Goal: Transaction & Acquisition: Book appointment/travel/reservation

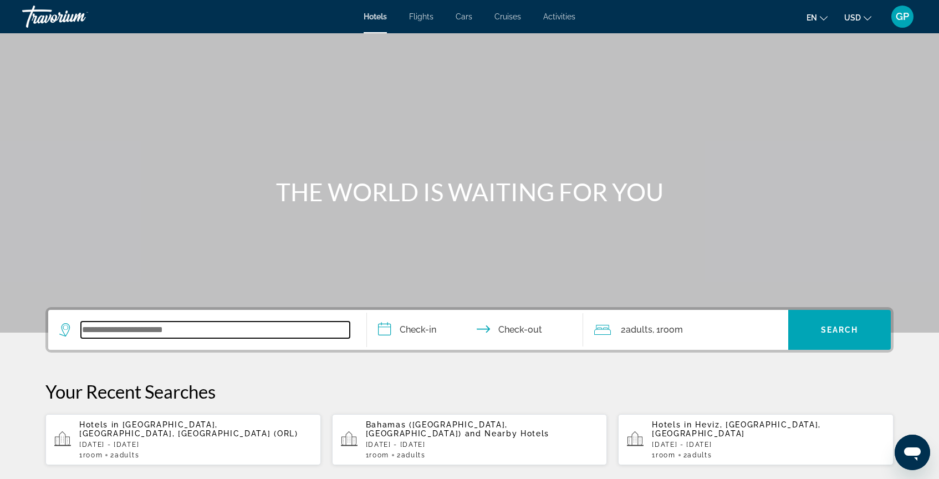
click at [86, 332] on input "Search widget" at bounding box center [215, 329] width 269 height 17
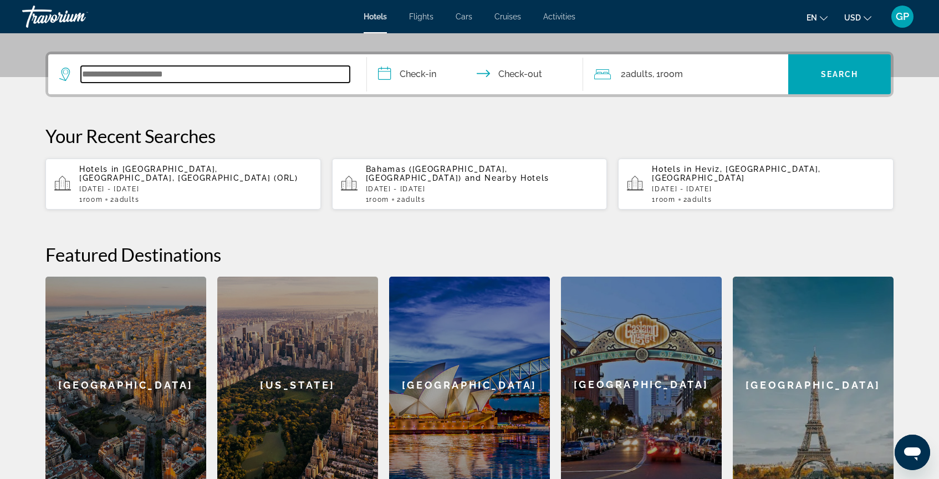
scroll to position [271, 0]
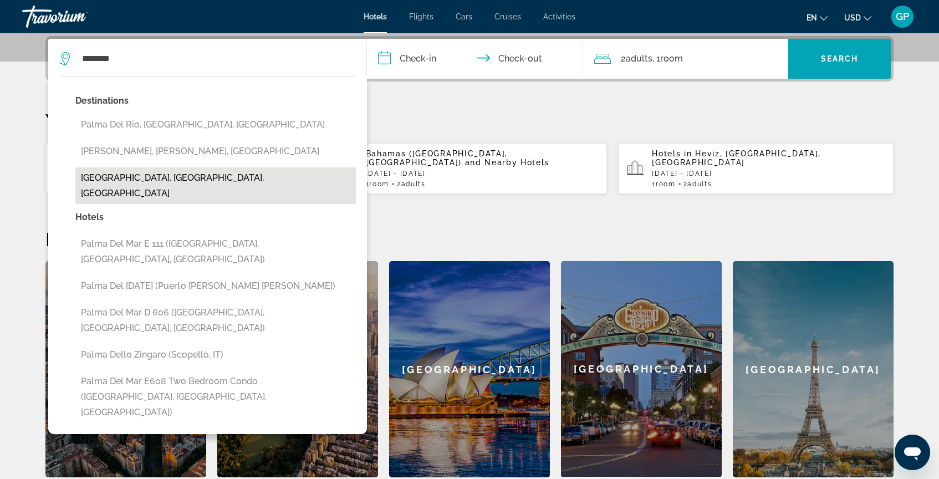
click at [139, 181] on button "[GEOGRAPHIC_DATA], [GEOGRAPHIC_DATA], [GEOGRAPHIC_DATA]" at bounding box center [215, 185] width 280 height 37
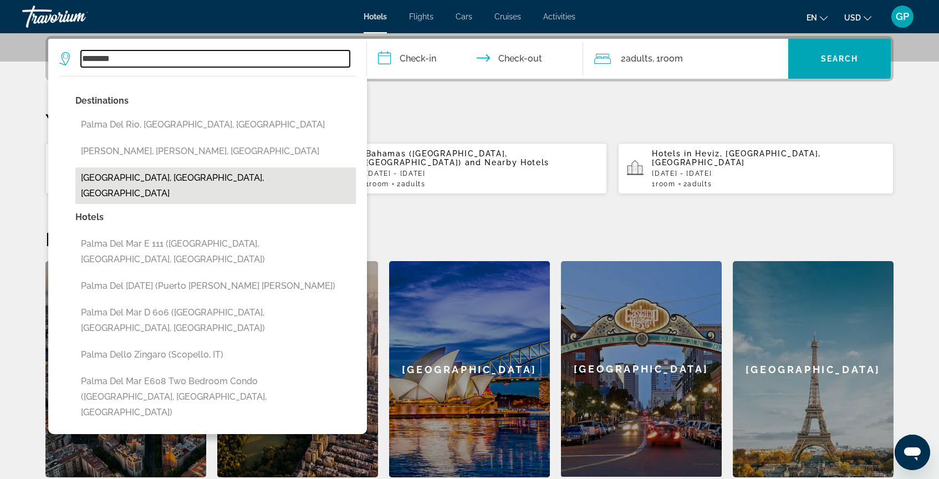
type input "**********"
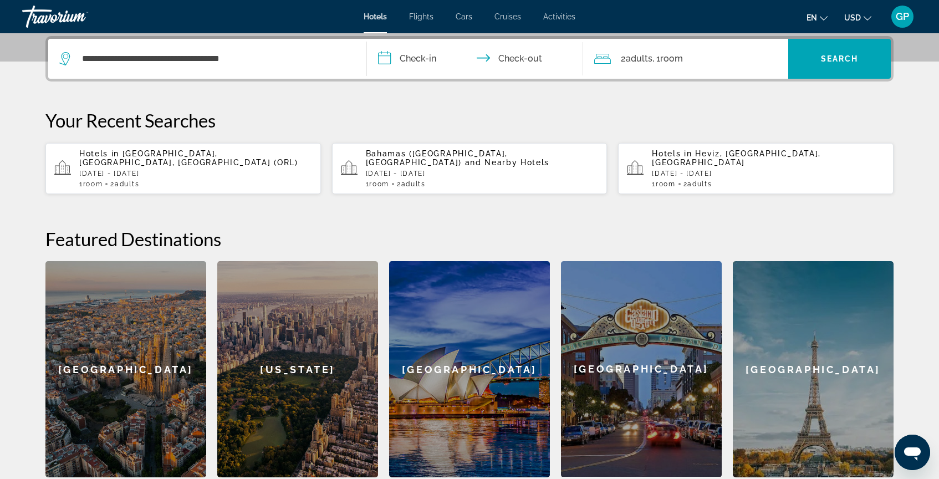
click at [381, 62] on input "**********" at bounding box center [477, 60] width 221 height 43
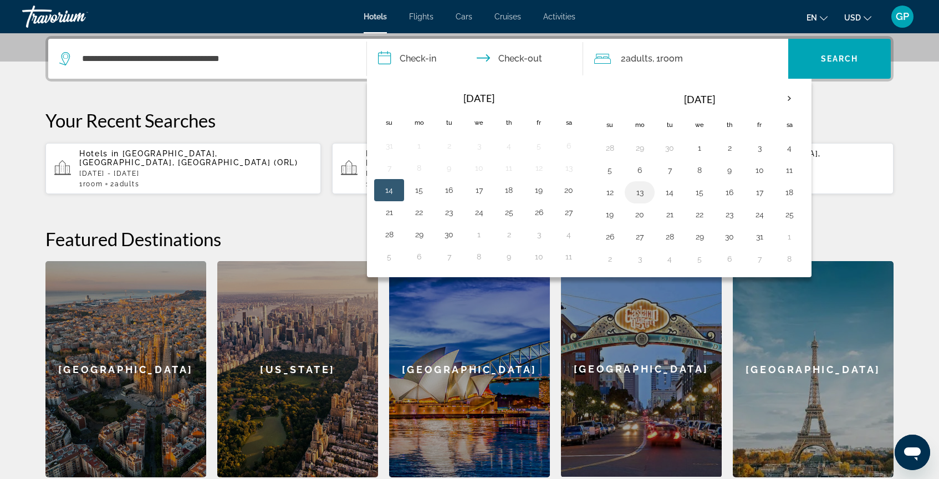
click at [639, 196] on button "13" at bounding box center [640, 193] width 18 height 16
click at [762, 193] on button "17" at bounding box center [759, 193] width 18 height 16
type input "**********"
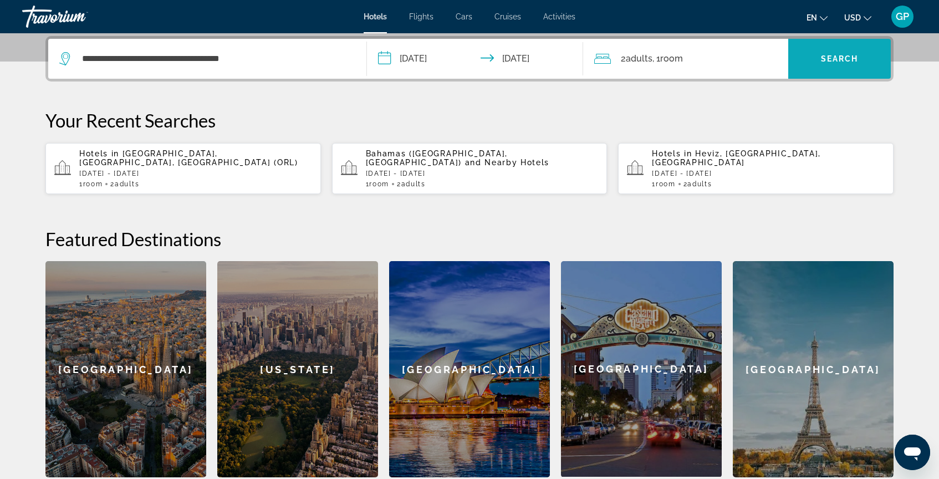
click at [846, 56] on span "Search" at bounding box center [840, 58] width 38 height 9
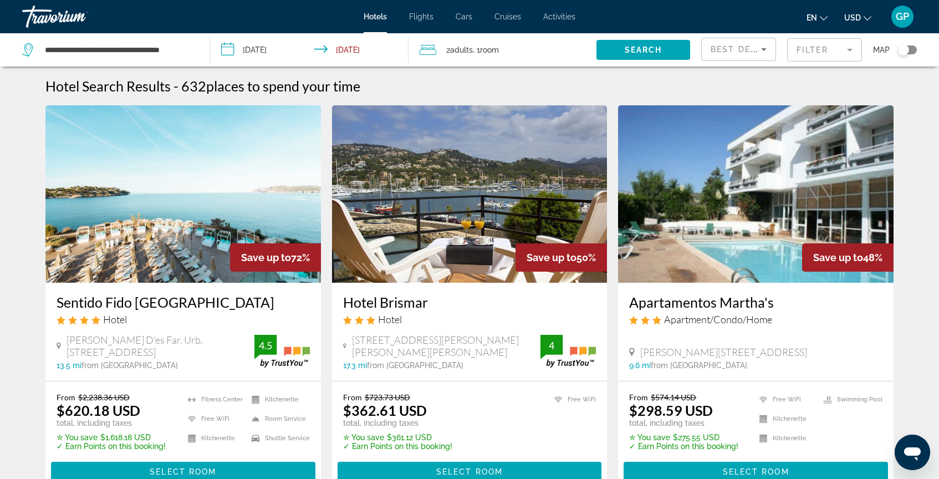
click at [847, 45] on mat-form-field "Filter" at bounding box center [824, 49] width 75 height 23
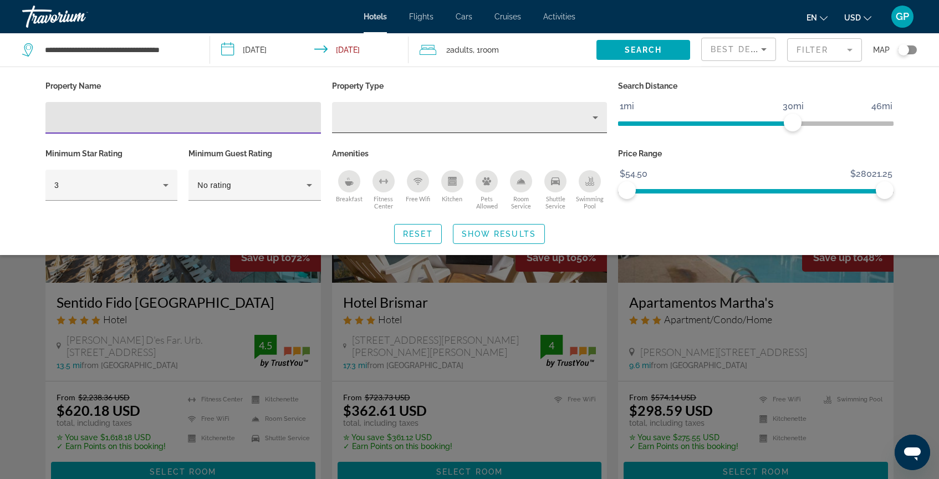
click at [596, 117] on icon "Property type" at bounding box center [594, 117] width 13 height 13
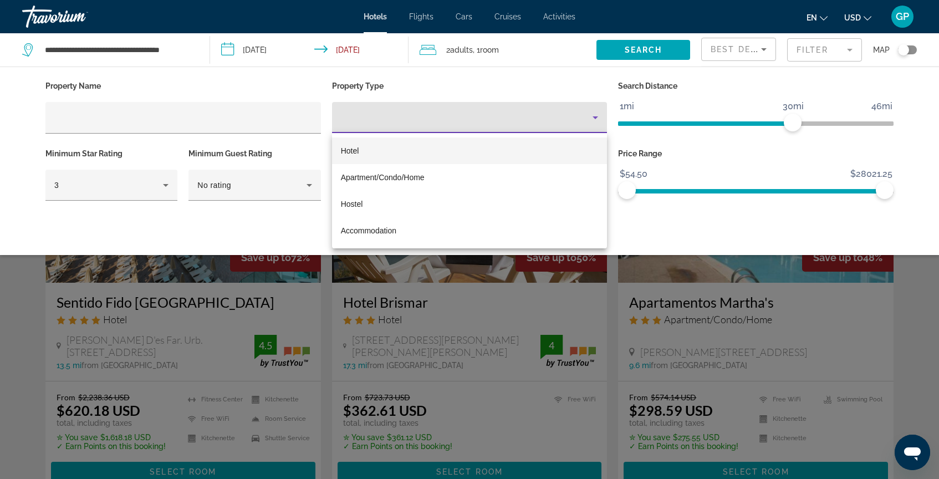
drag, startPoint x: 884, startPoint y: 191, endPoint x: 816, endPoint y: 179, distance: 69.7
click at [798, 181] on div at bounding box center [469, 239] width 939 height 479
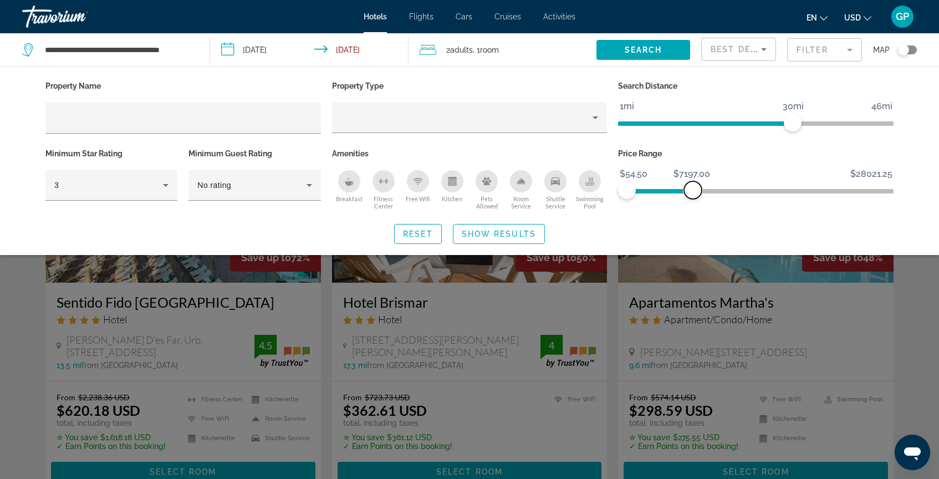
drag, startPoint x: 885, startPoint y: 185, endPoint x: 693, endPoint y: 178, distance: 191.8
click at [693, 189] on ngx-slider "$54.50 $28021.25 $54.50 $7197.00" at bounding box center [755, 190] width 275 height 2
click at [503, 234] on span "Show Results" at bounding box center [499, 233] width 74 height 9
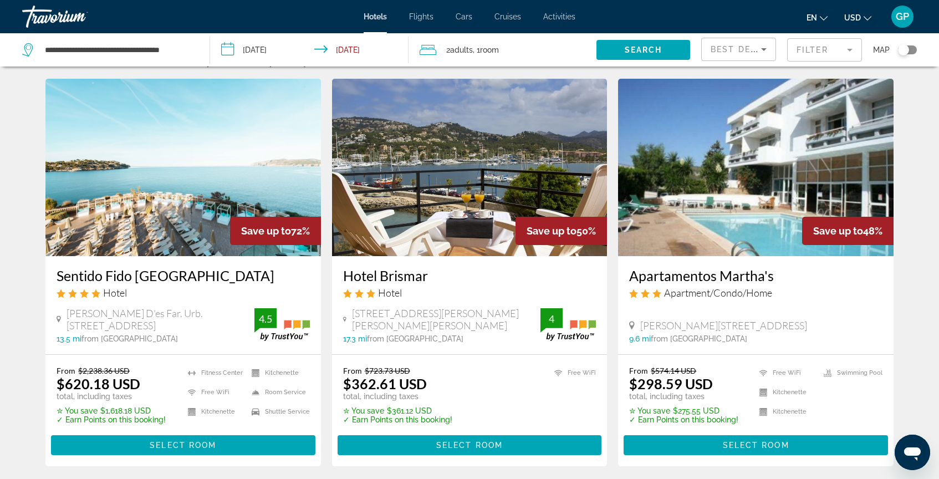
scroll to position [33, 0]
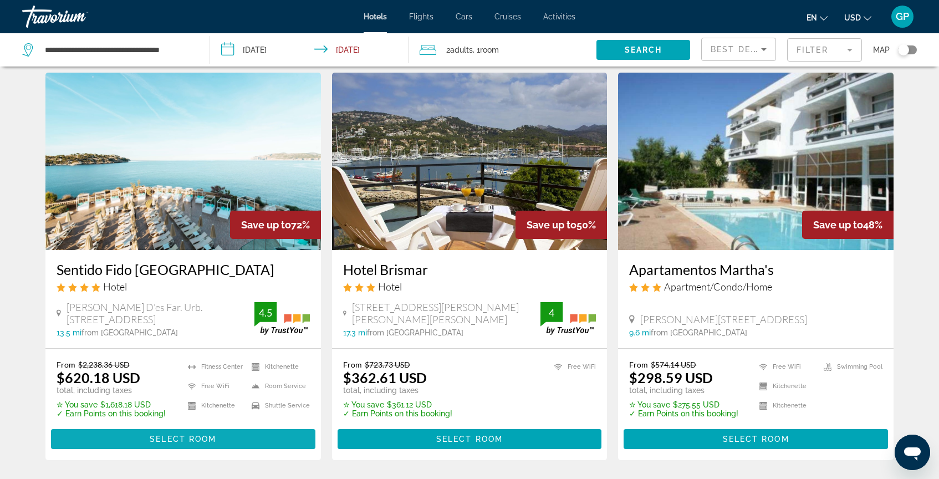
click at [182, 442] on span "Select Room" at bounding box center [183, 438] width 66 height 9
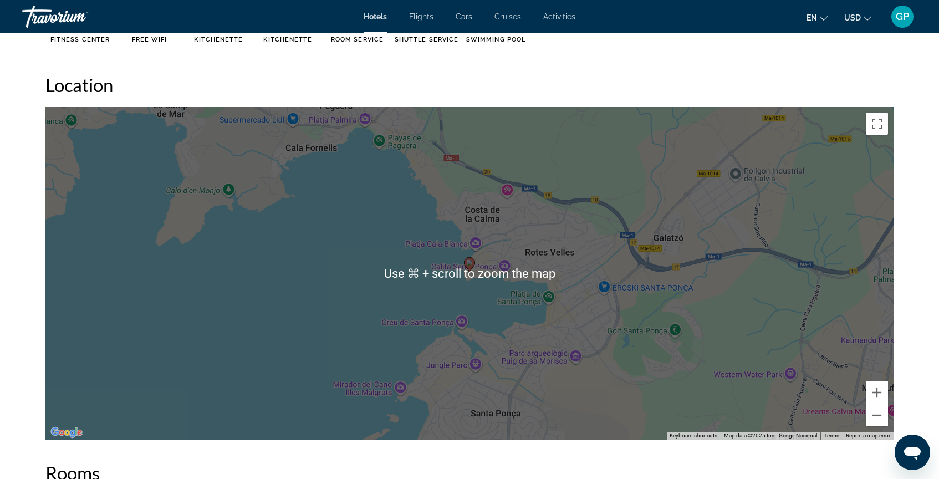
scroll to position [1012, 0]
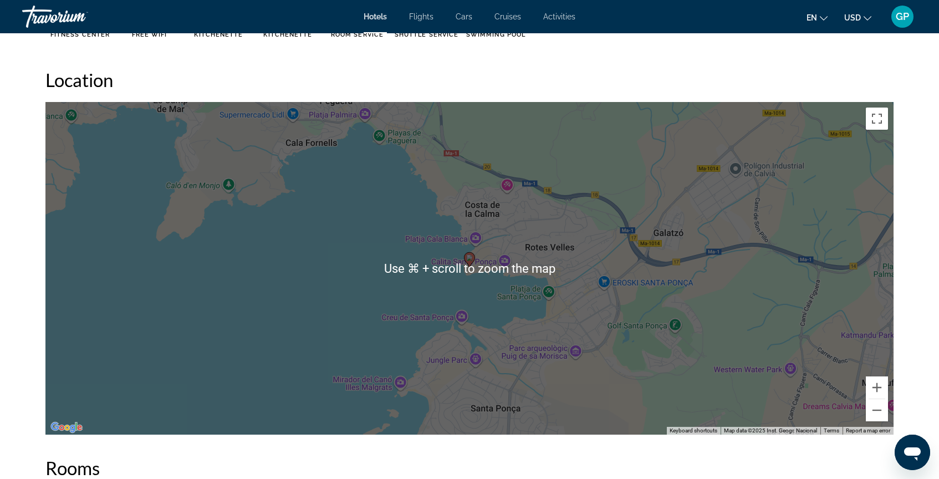
click at [342, 308] on div "To activate drag with keyboard, press Alt + Enter. Once in keyboard drag state,…" at bounding box center [469, 268] width 848 height 332
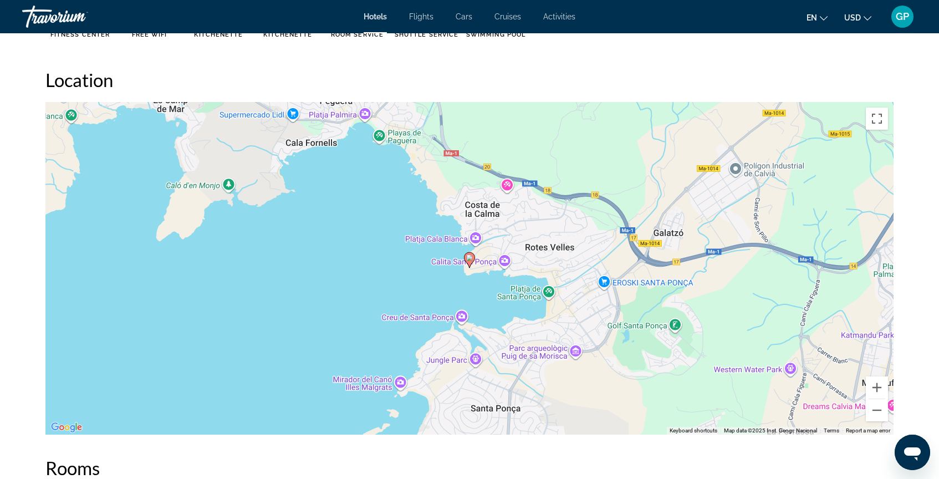
click at [618, 296] on div "To activate drag with keyboard, press Alt + Enter. Once in keyboard drag state,…" at bounding box center [469, 268] width 848 height 332
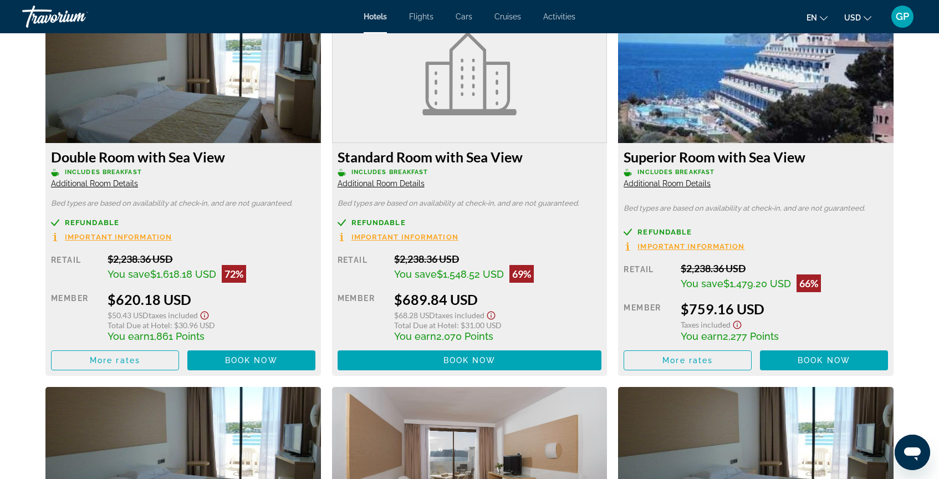
scroll to position [1581, 0]
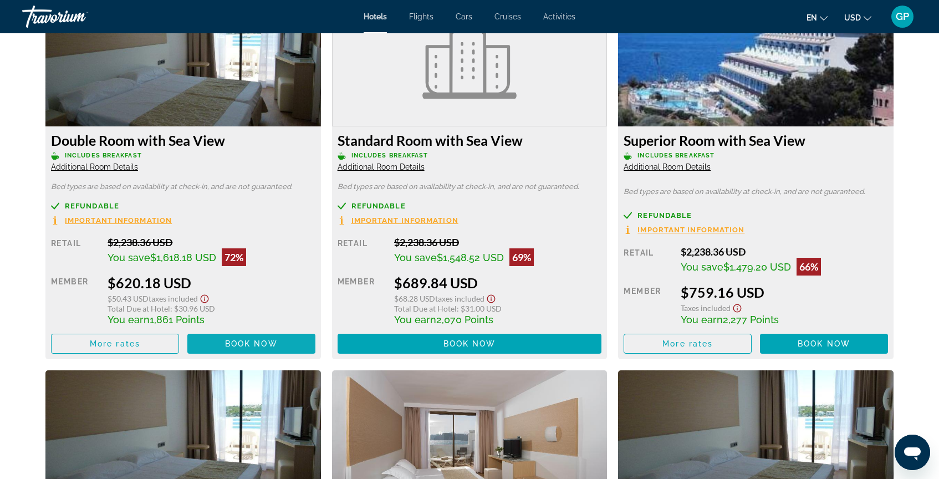
click at [250, 344] on span "Book now" at bounding box center [251, 343] width 53 height 9
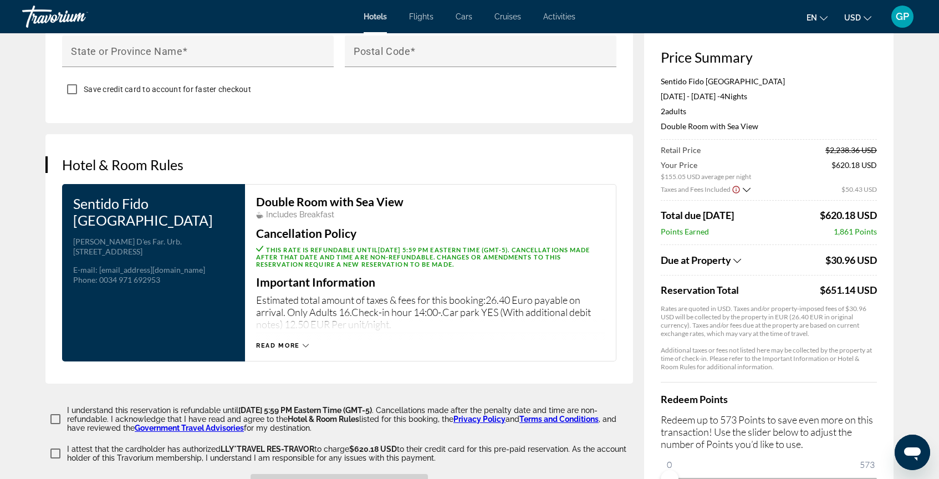
scroll to position [1551, 0]
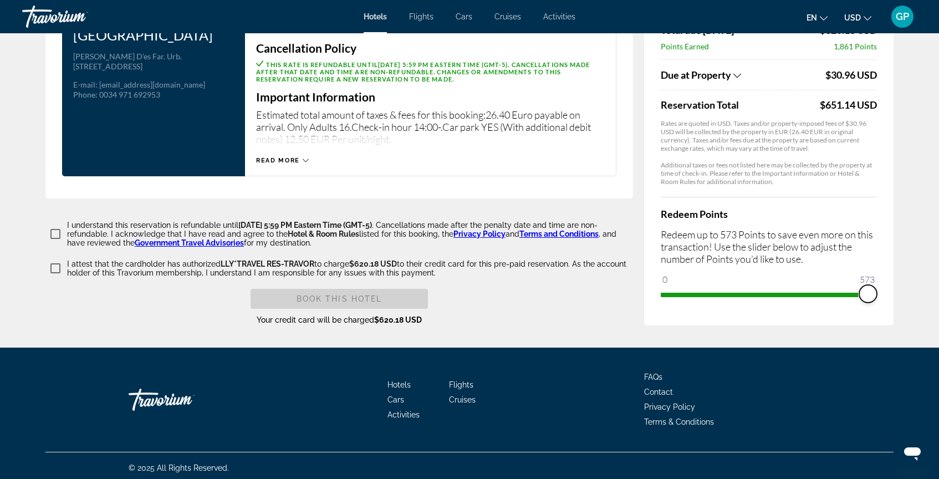
drag, startPoint x: 670, startPoint y: 290, endPoint x: 899, endPoint y: 286, distance: 228.9
drag, startPoint x: 868, startPoint y: 291, endPoint x: 644, endPoint y: 296, distance: 223.9
click at [644, 296] on div "Price Summary Sentido Fido [GEOGRAPHIC_DATA] [DATE] - [DATE] - 4 Night Nights 2…" at bounding box center [768, 84] width 249 height 484
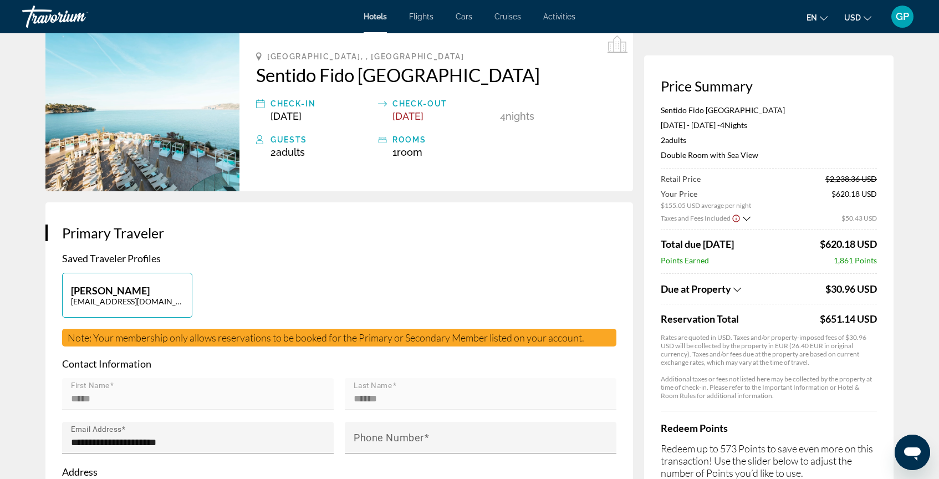
scroll to position [0, 0]
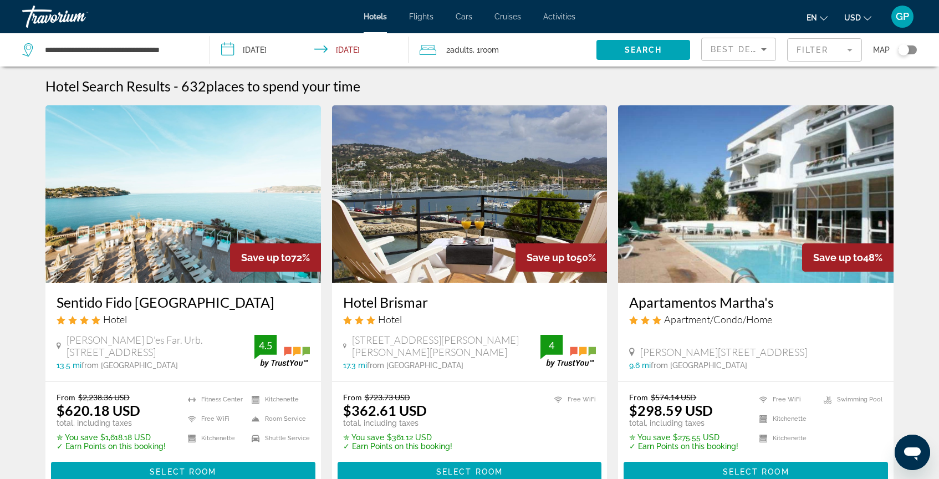
click at [567, 16] on span "Activities" at bounding box center [559, 16] width 32 height 9
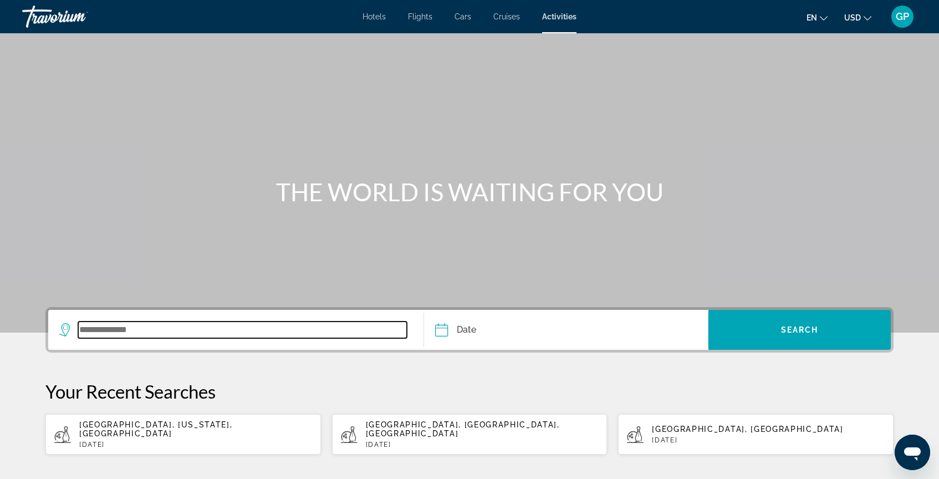
click at [98, 331] on input "Search widget" at bounding box center [242, 329] width 329 height 17
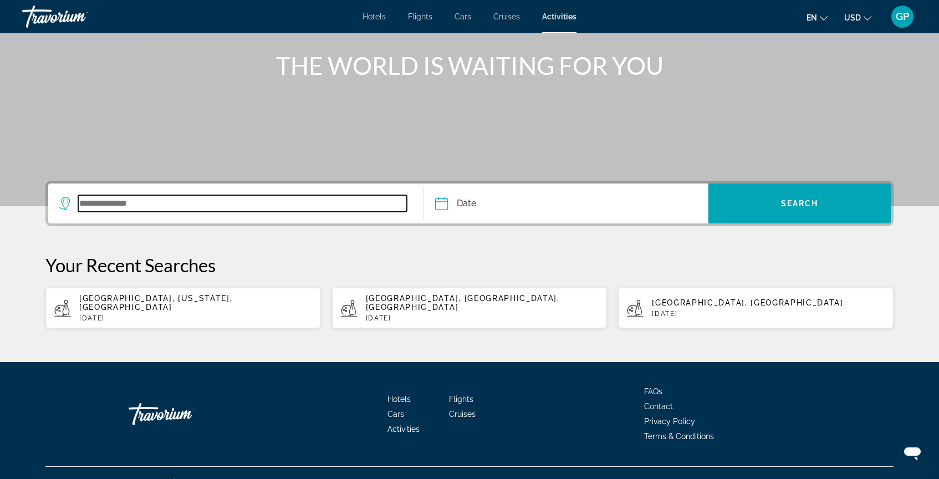
scroll to position [136, 0]
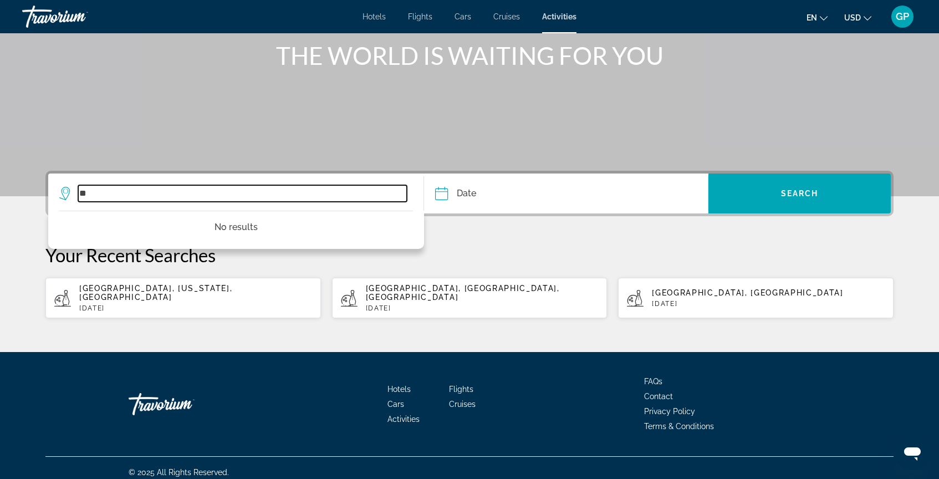
type input "*"
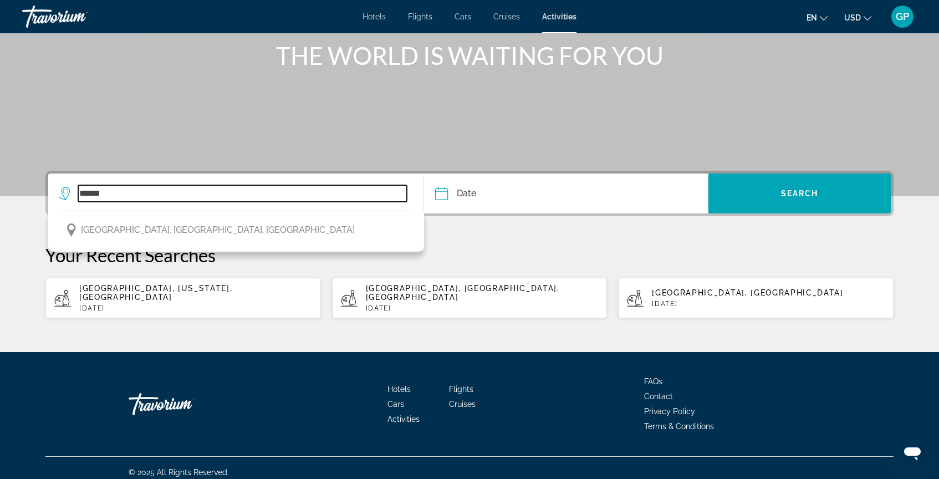
type input "*****"
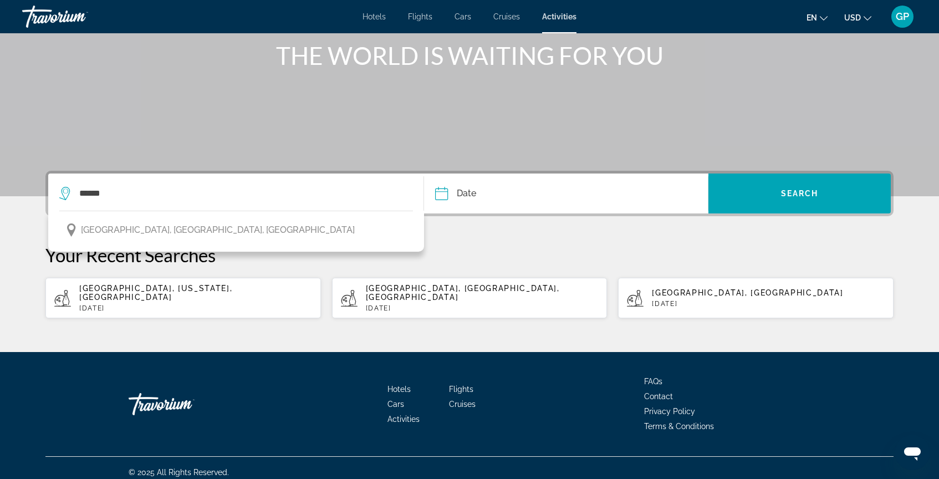
click at [378, 16] on span "Hotels" at bounding box center [373, 16] width 23 height 9
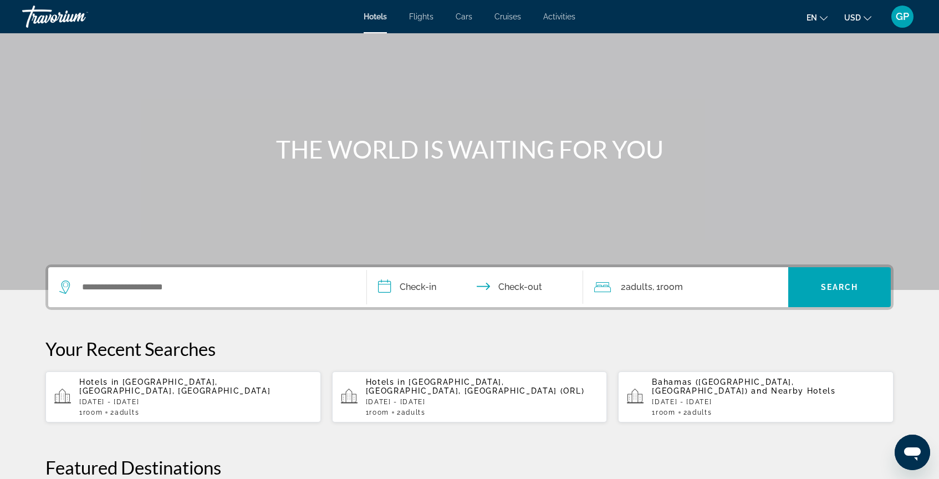
scroll to position [48, 0]
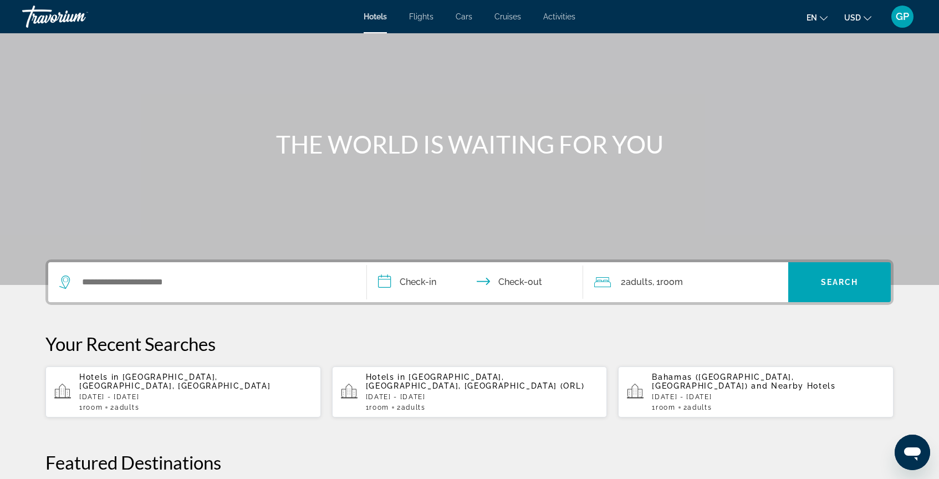
click at [568, 16] on span "Activities" at bounding box center [559, 16] width 32 height 9
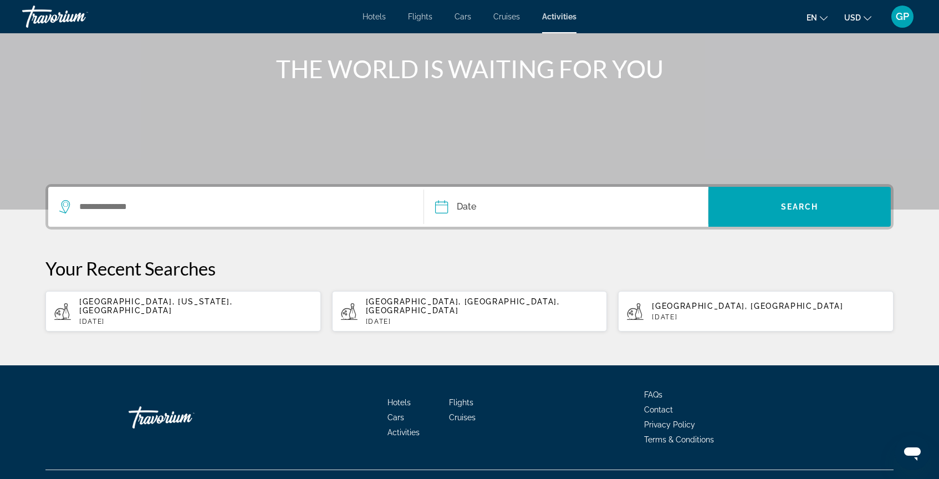
scroll to position [136, 0]
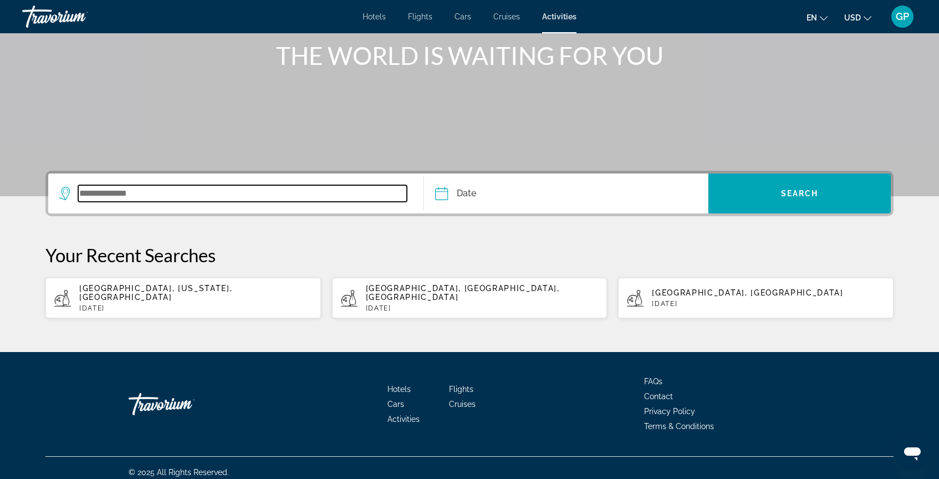
click at [93, 200] on input "Search widget" at bounding box center [242, 193] width 329 height 17
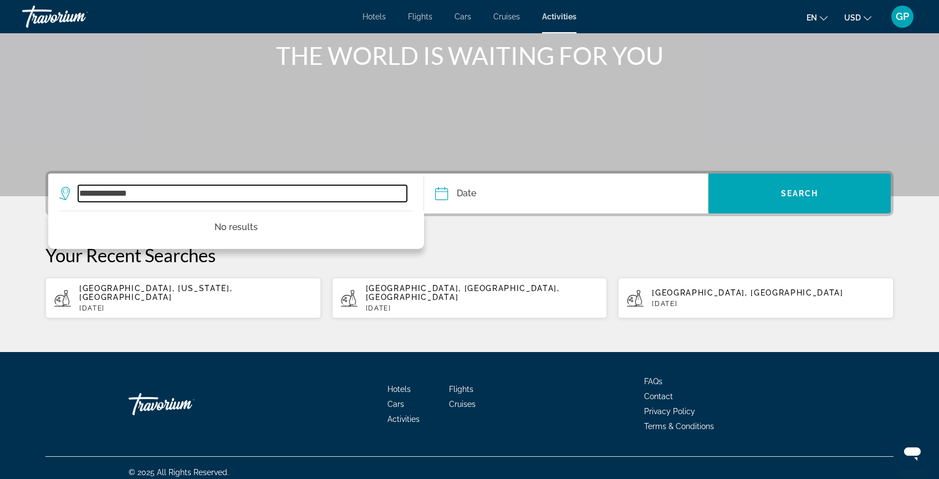
type input "**********"
drag, startPoint x: 166, startPoint y: 191, endPoint x: 77, endPoint y: 191, distance: 89.2
click at [77, 191] on div "**********" at bounding box center [232, 193] width 347 height 17
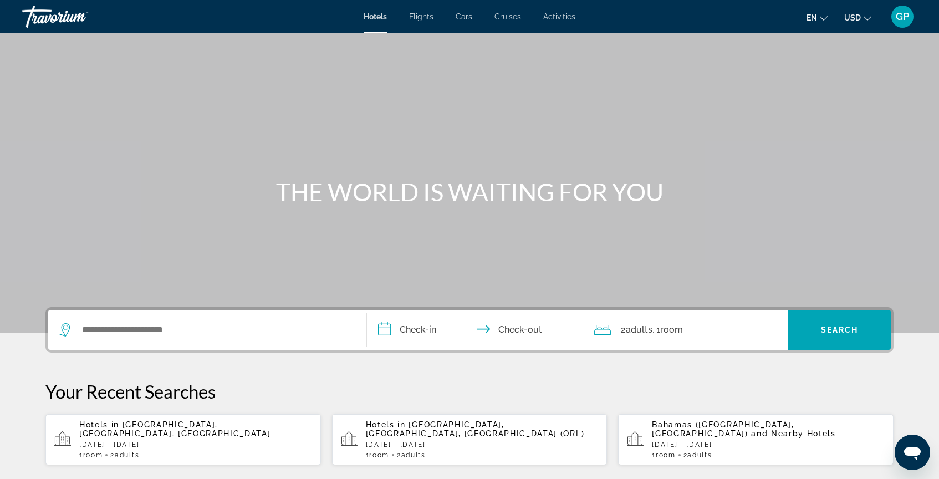
drag, startPoint x: 312, startPoint y: 423, endPoint x: 185, endPoint y: 416, distance: 127.1
click at [185, 416] on app-hotels-recent-search "Hotels in [GEOGRAPHIC_DATA], [GEOGRAPHIC_DATA], [GEOGRAPHIC_DATA] [GEOGRAPHIC_D…" at bounding box center [182, 439] width 275 height 51
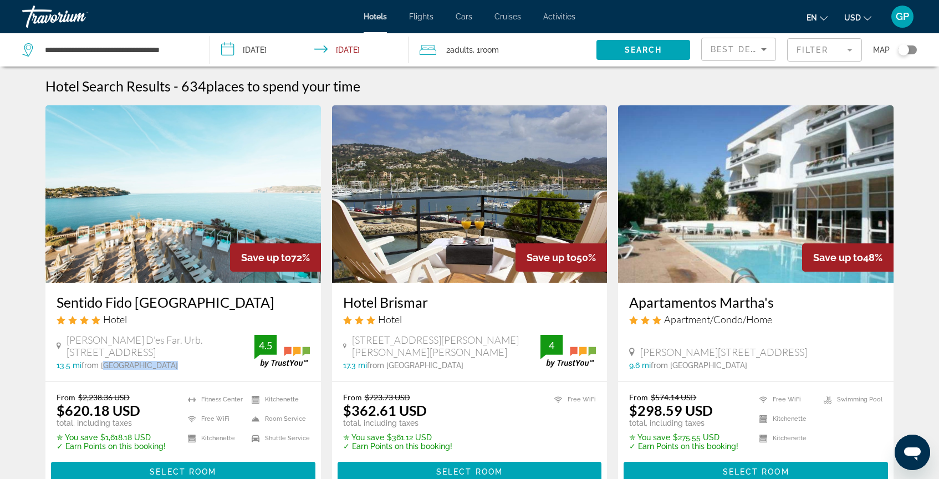
drag, startPoint x: 168, startPoint y: 365, endPoint x: 105, endPoint y: 363, distance: 63.7
click at [105, 363] on span "from [GEOGRAPHIC_DATA]" at bounding box center [129, 365] width 96 height 9
copy span "[PERSON_NAME] De Mallorca"
click at [561, 17] on span "Activities" at bounding box center [559, 16] width 32 height 9
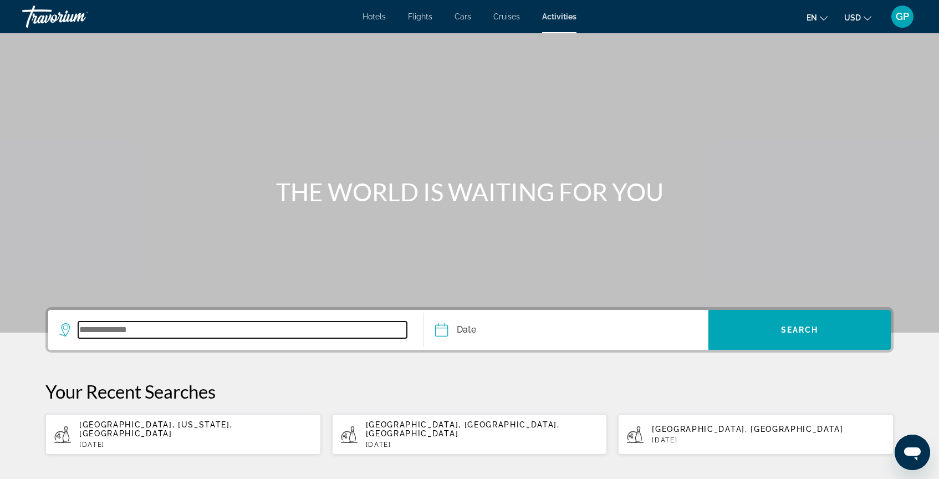
click at [86, 332] on input "Search widget" at bounding box center [242, 329] width 329 height 17
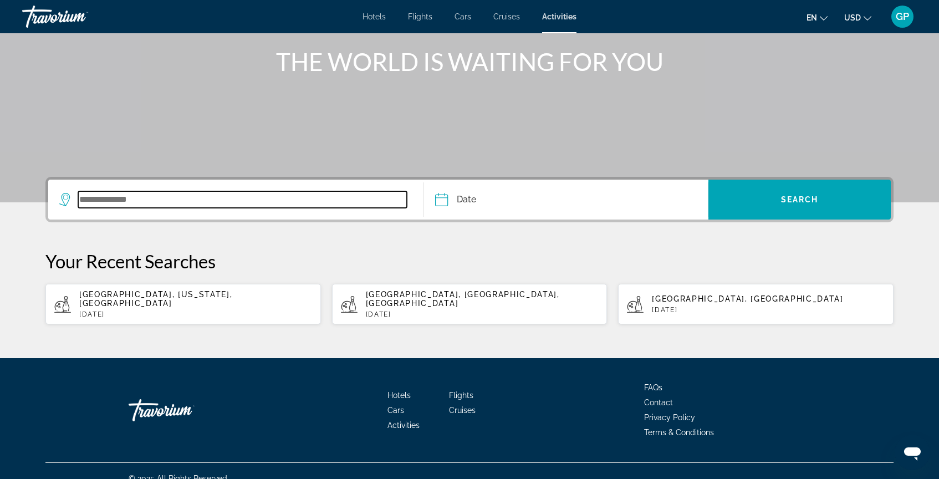
scroll to position [136, 0]
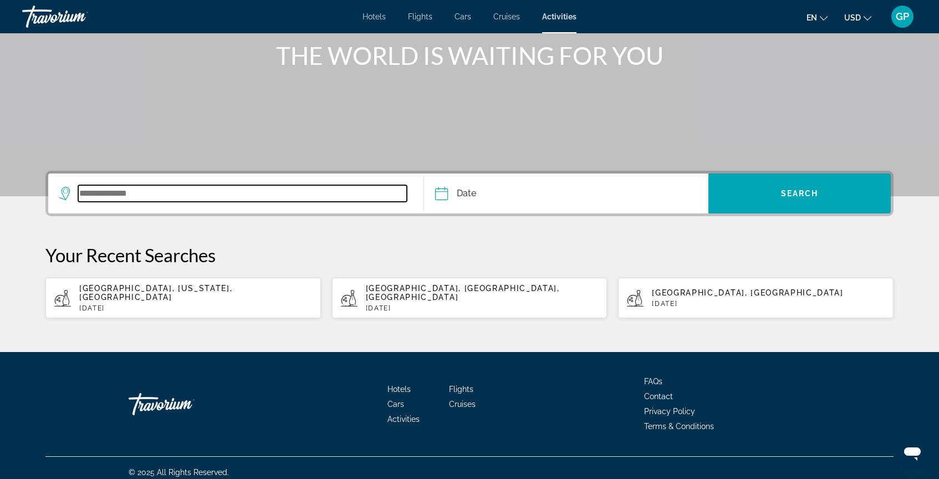
paste input "**********"
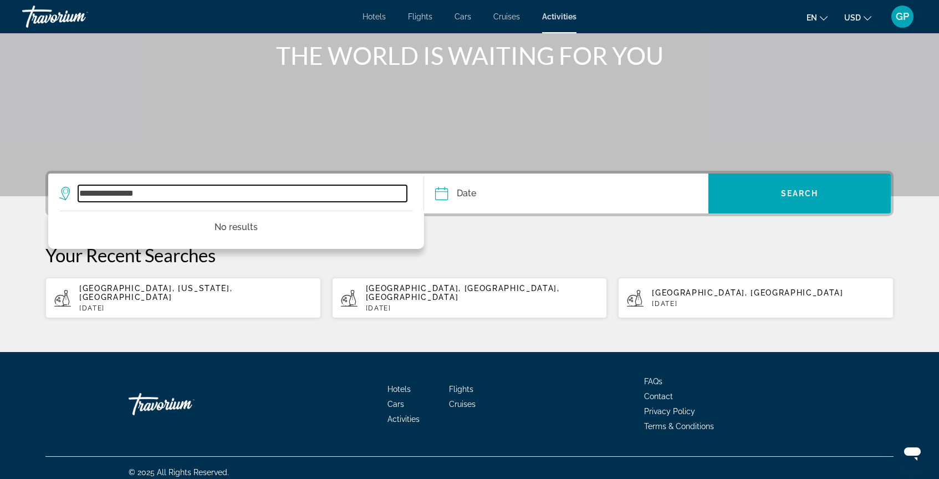
click at [79, 189] on input "**********" at bounding box center [242, 193] width 329 height 17
click at [175, 198] on input "**********" at bounding box center [242, 193] width 329 height 17
type input "*"
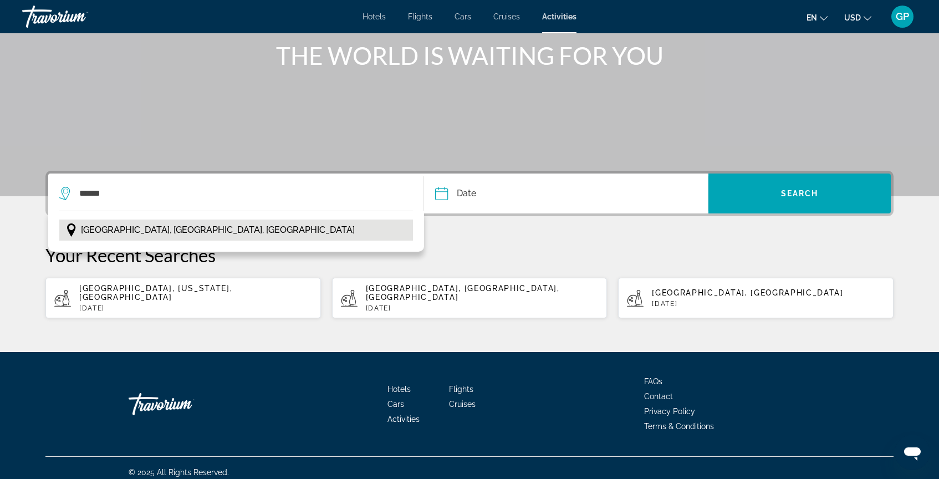
click at [177, 233] on span "[GEOGRAPHIC_DATA], [GEOGRAPHIC_DATA], [GEOGRAPHIC_DATA]" at bounding box center [218, 230] width 274 height 16
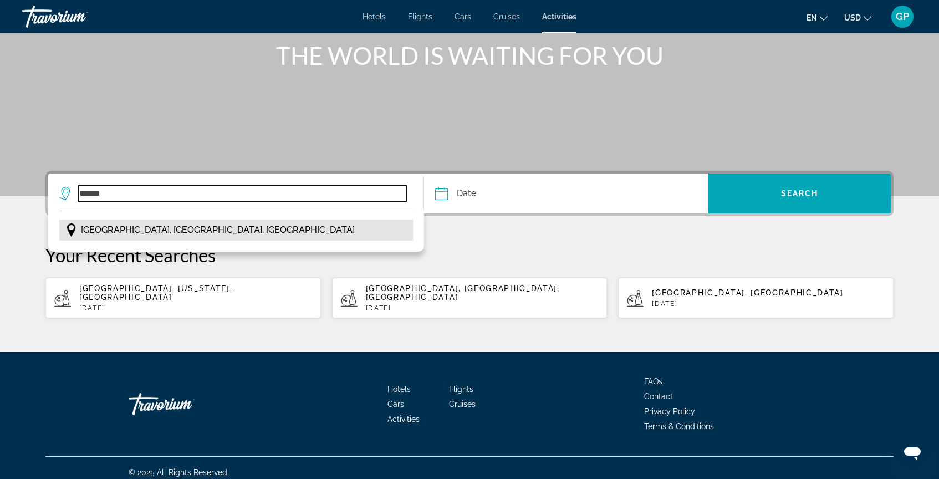
type input "**********"
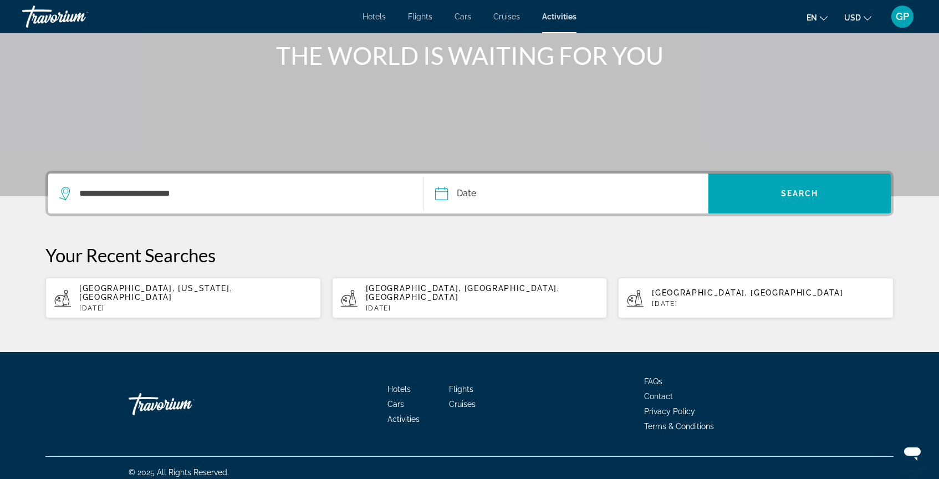
click at [439, 195] on input "Date" at bounding box center [502, 194] width 141 height 43
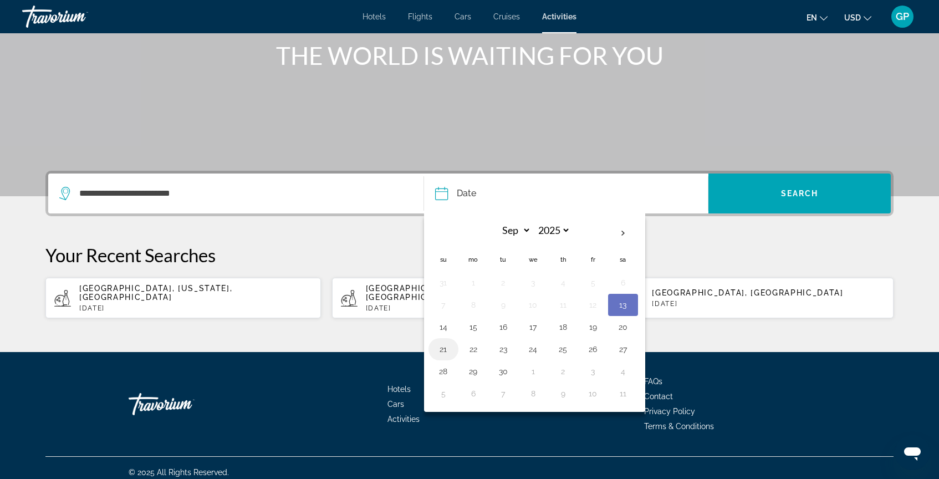
click at [444, 350] on button "21" at bounding box center [443, 349] width 18 height 16
type input "**********"
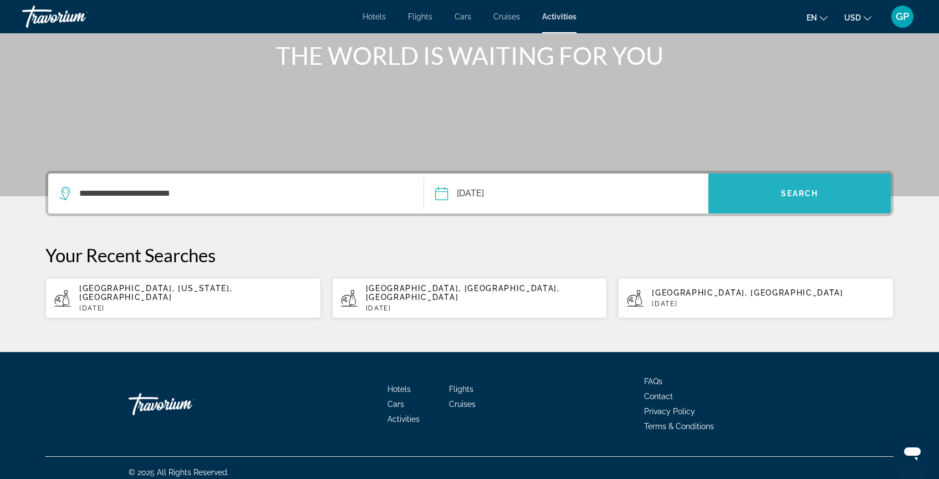
click at [788, 194] on span "Search" at bounding box center [800, 193] width 38 height 9
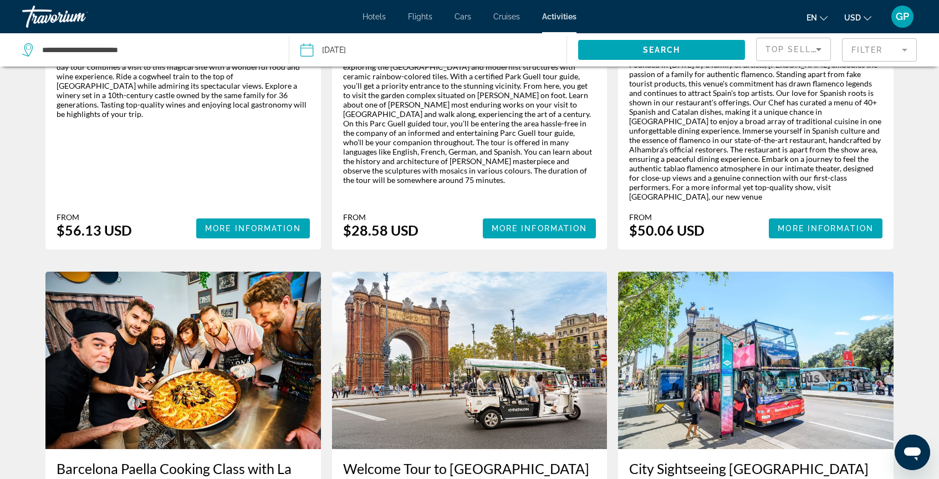
scroll to position [339, 0]
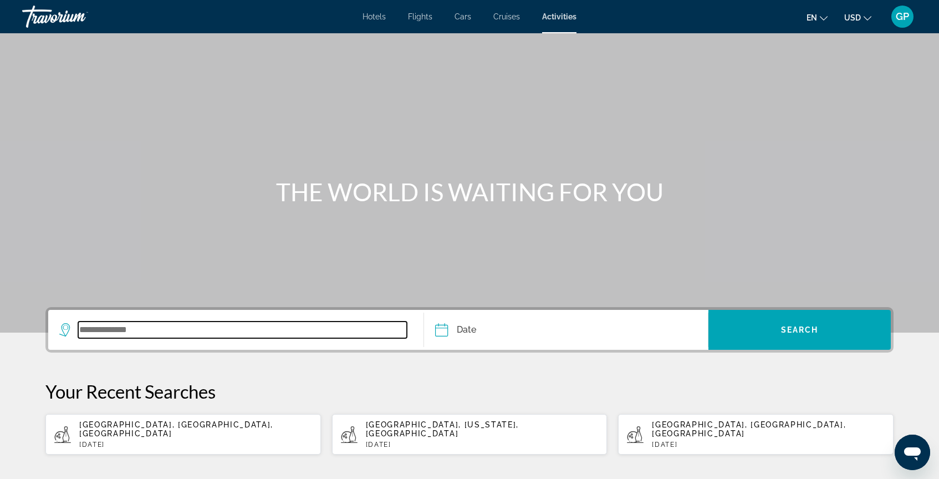
click at [90, 334] on input "Search widget" at bounding box center [242, 329] width 329 height 17
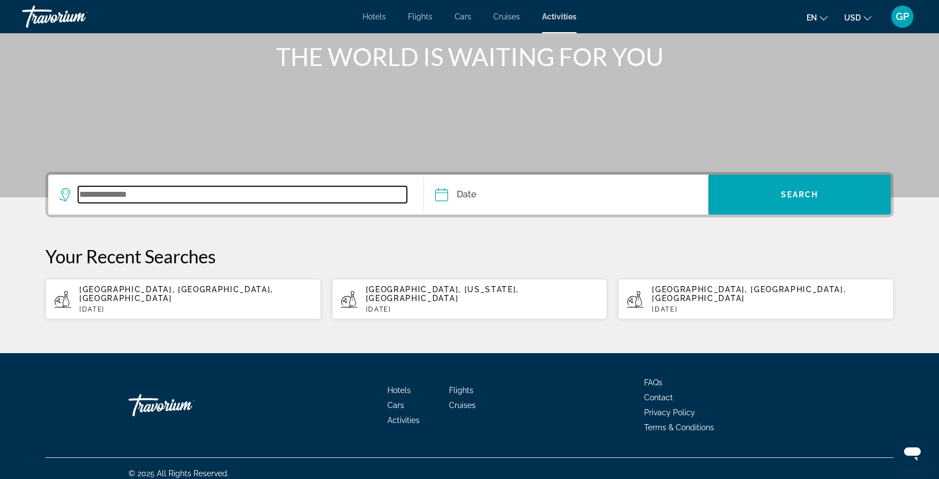
scroll to position [136, 0]
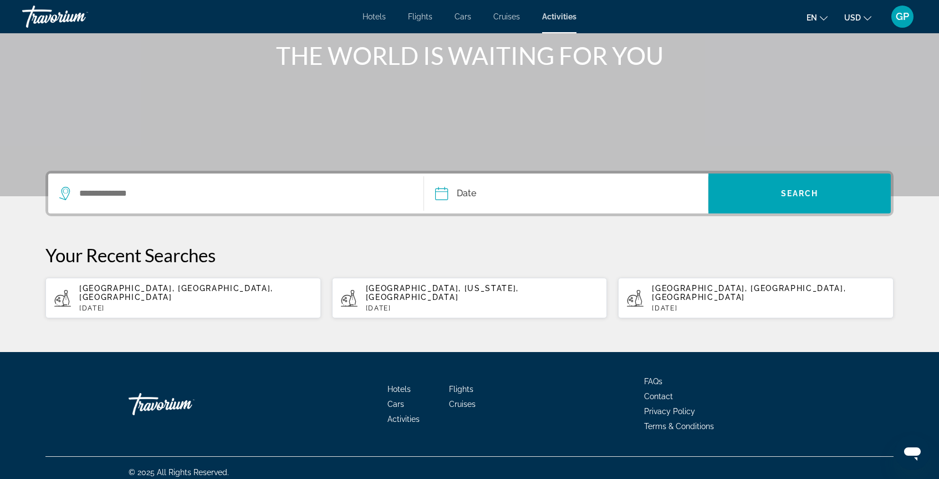
click at [115, 304] on p "[DATE]" at bounding box center [195, 308] width 233 height 8
type input "**********"
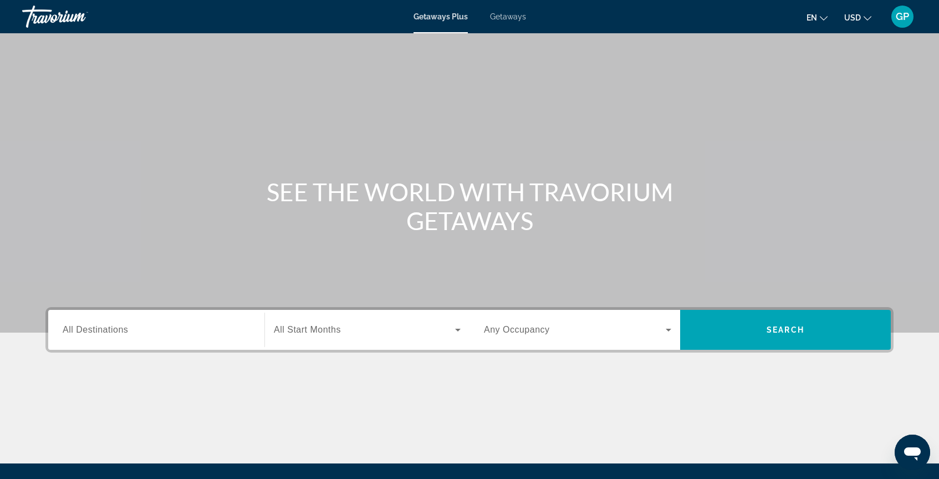
click at [82, 330] on span "All Destinations" at bounding box center [95, 329] width 65 height 9
click at [82, 330] on input "Destination All Destinations" at bounding box center [156, 330] width 187 height 13
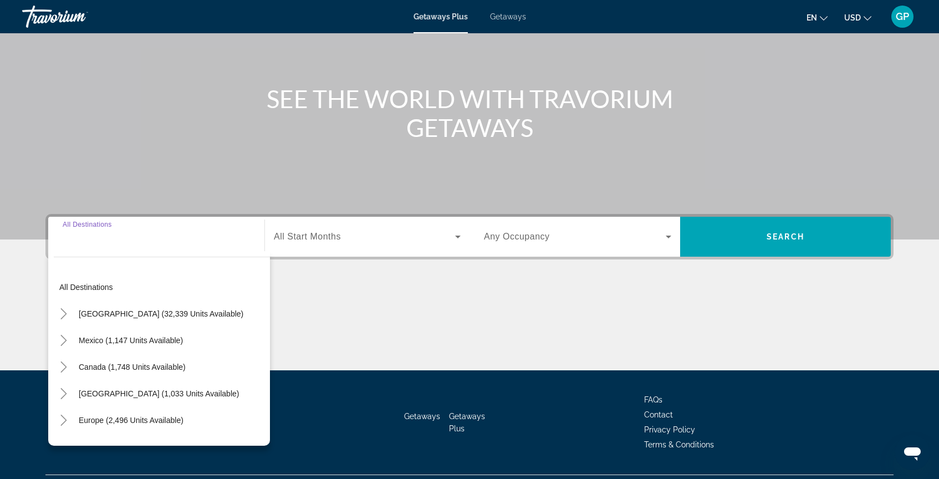
scroll to position [120, 0]
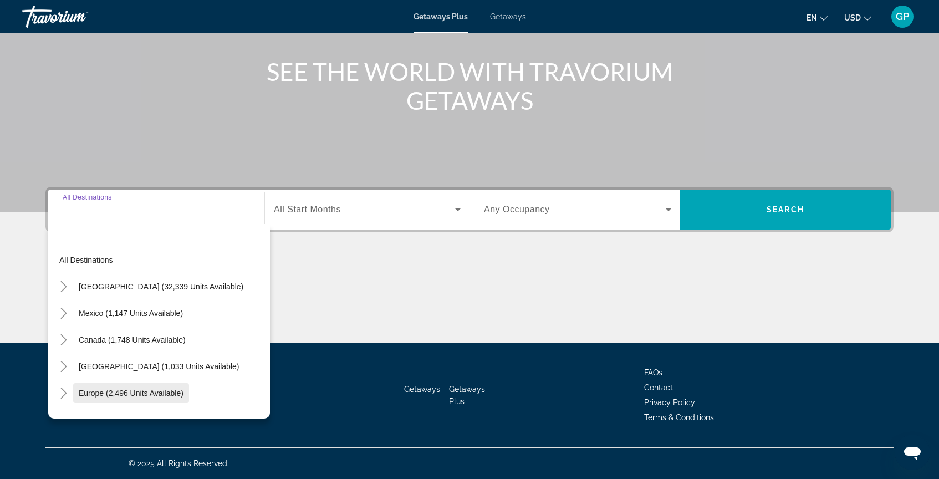
click at [90, 393] on span "Europe (2,496 units available)" at bounding box center [131, 392] width 105 height 9
type input "**********"
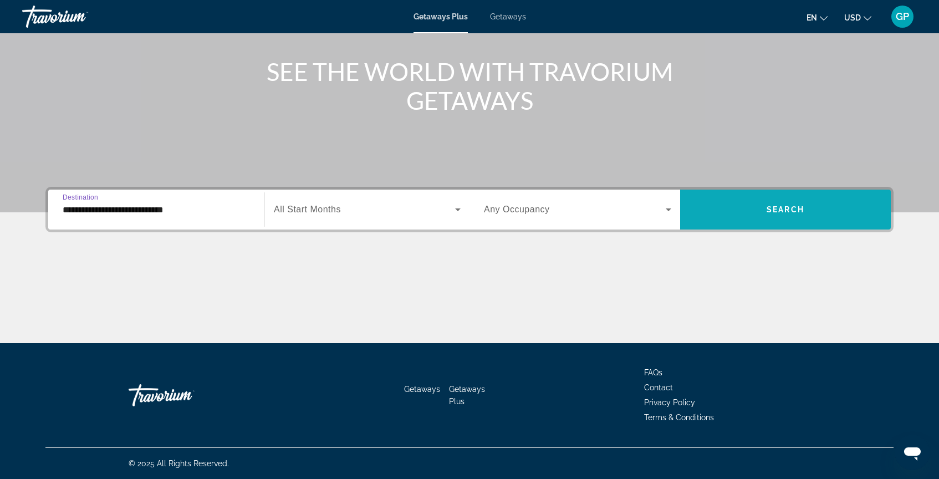
click at [768, 212] on span "Search" at bounding box center [785, 209] width 38 height 9
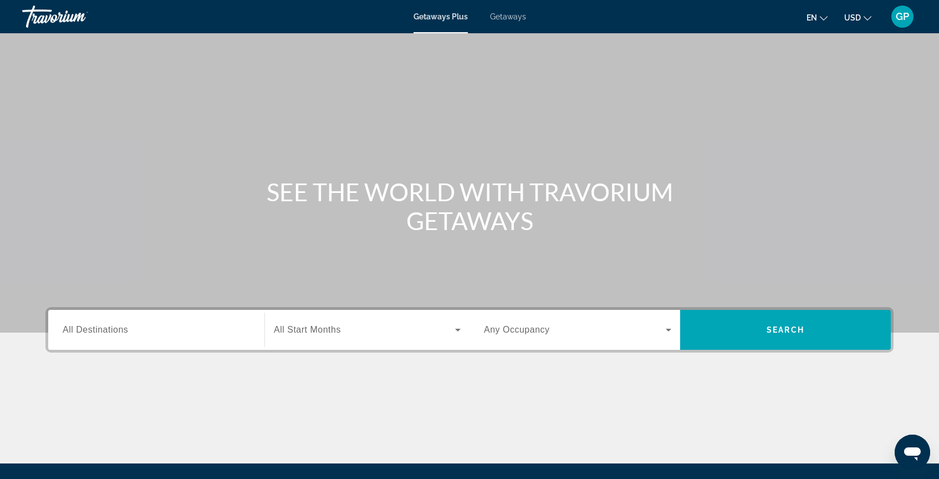
click at [85, 332] on span "All Destinations" at bounding box center [95, 329] width 65 height 9
click at [85, 332] on input "Destination All Destinations" at bounding box center [156, 330] width 187 height 13
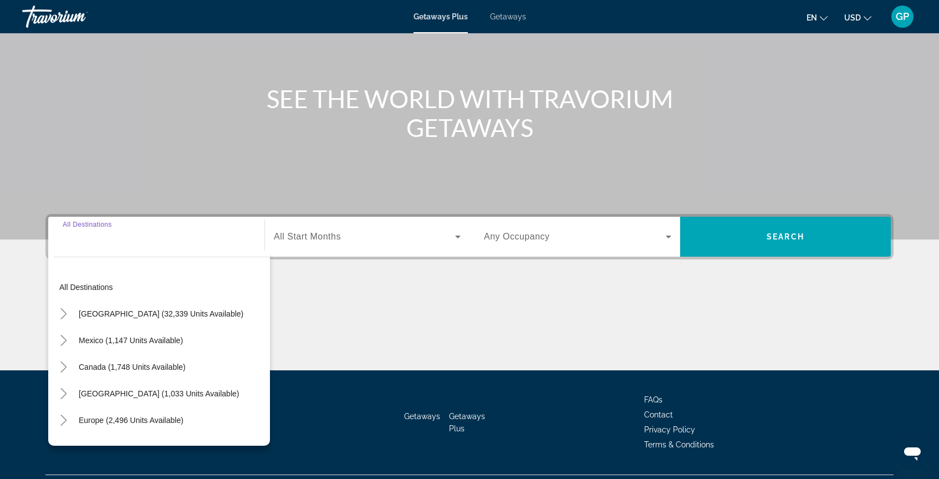
scroll to position [120, 0]
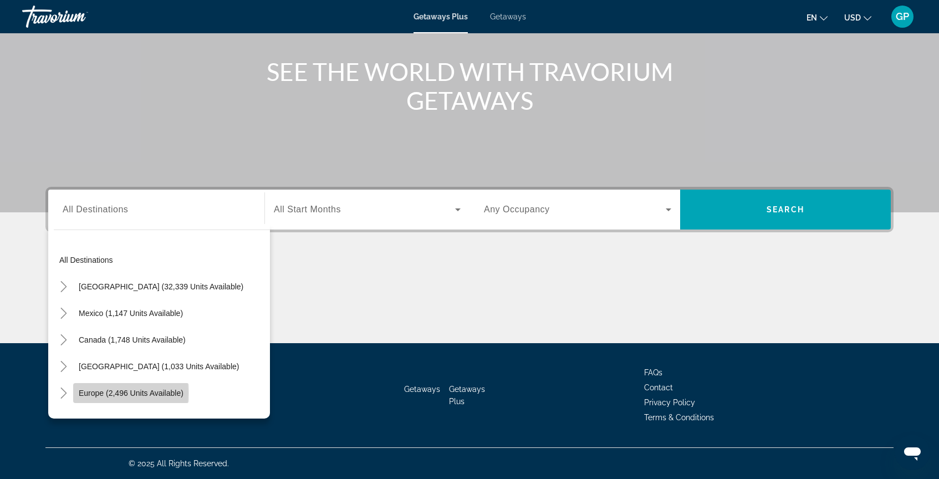
click at [86, 393] on span "Europe (2,496 units available)" at bounding box center [131, 392] width 105 height 9
type input "**********"
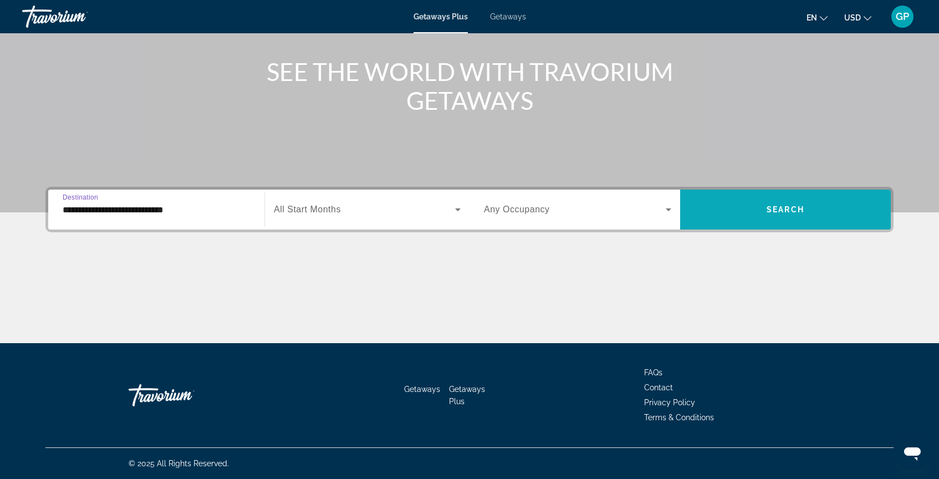
click at [785, 207] on span "Search" at bounding box center [785, 209] width 38 height 9
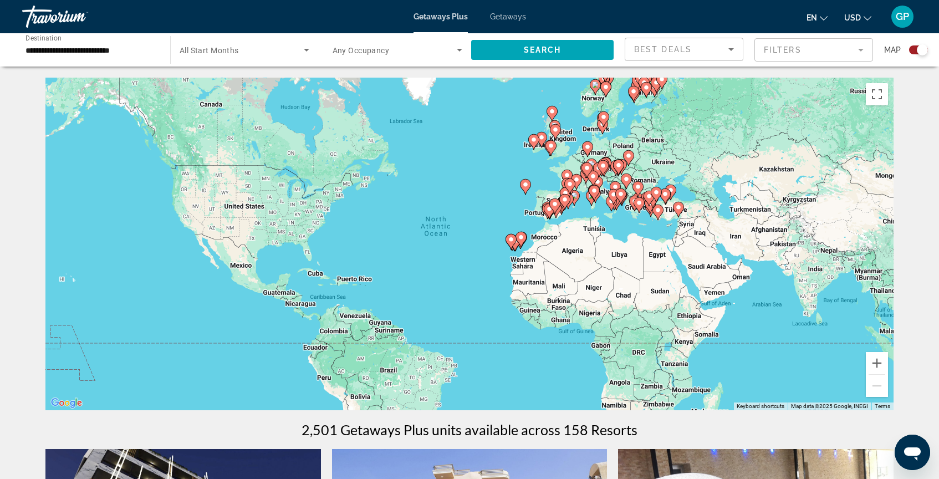
click at [39, 45] on input "**********" at bounding box center [90, 50] width 130 height 13
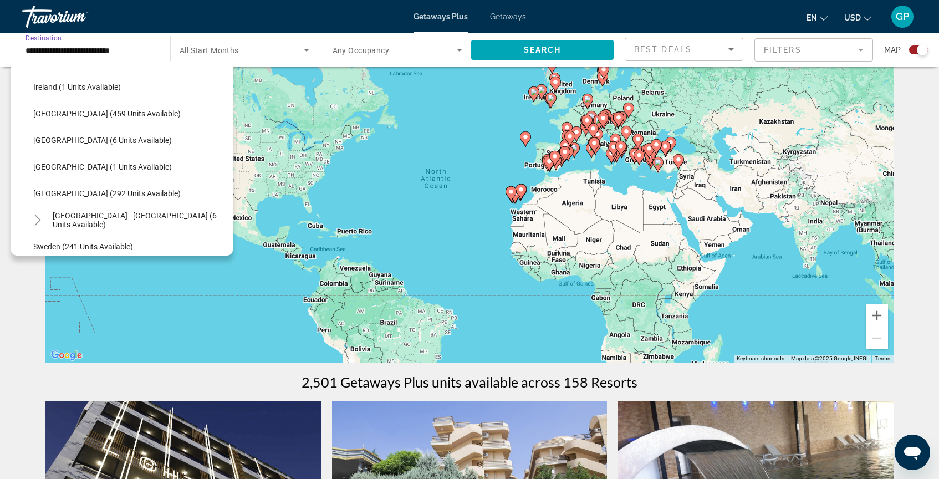
scroll to position [413, 0]
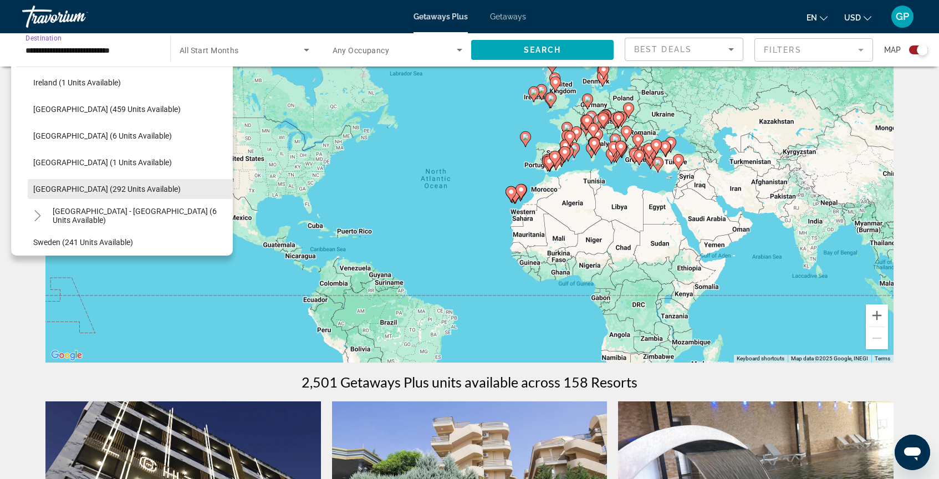
click at [70, 191] on span "Spain (292 units available)" at bounding box center [106, 189] width 147 height 9
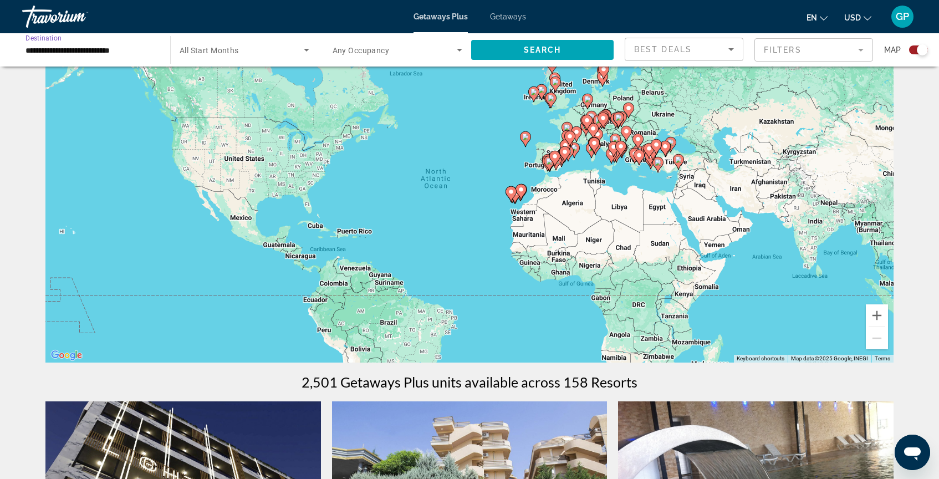
type input "**********"
click at [557, 51] on span "Search" at bounding box center [543, 49] width 38 height 9
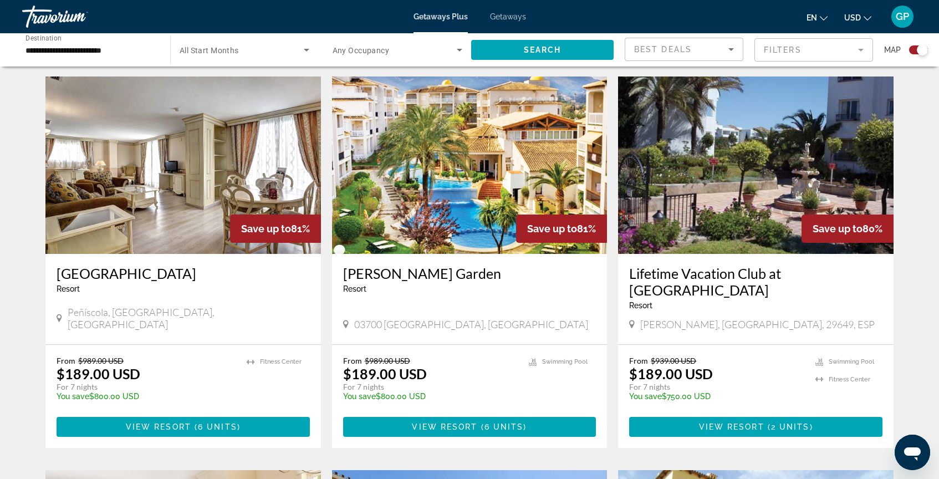
scroll to position [1151, 0]
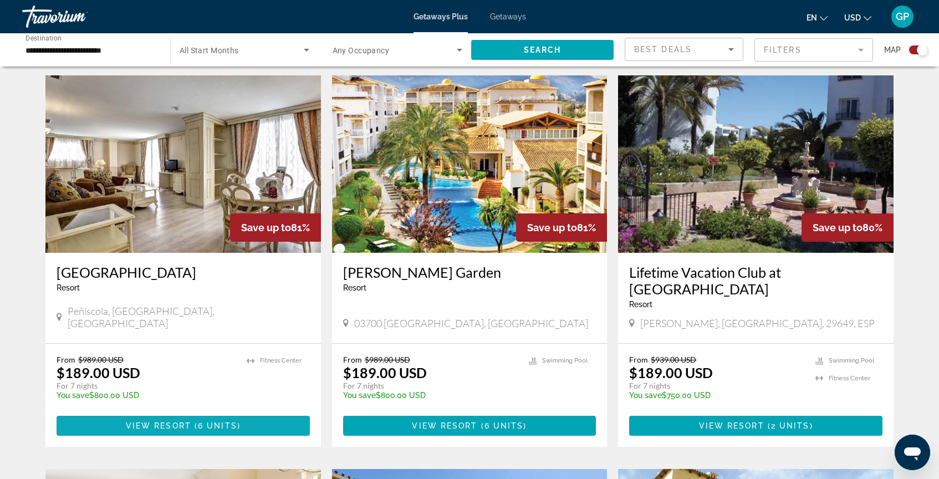
click at [172, 421] on span "View Resort" at bounding box center [158, 425] width 65 height 9
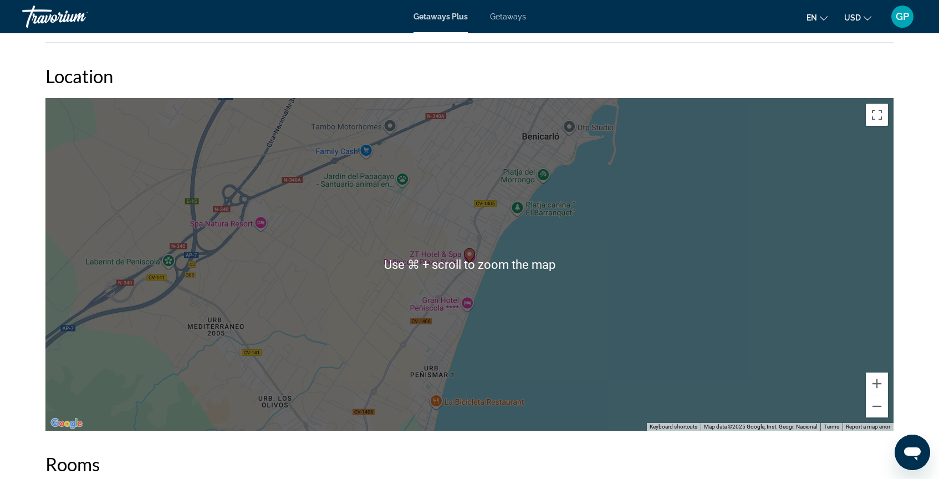
scroll to position [1427, 0]
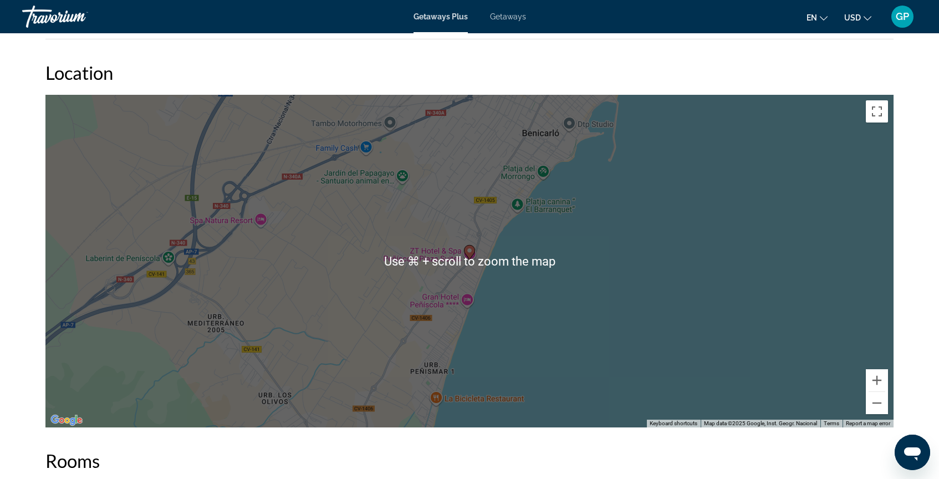
click at [504, 312] on div "To activate drag with keyboard, press Alt + Enter. Once in keyboard drag state,…" at bounding box center [469, 261] width 848 height 332
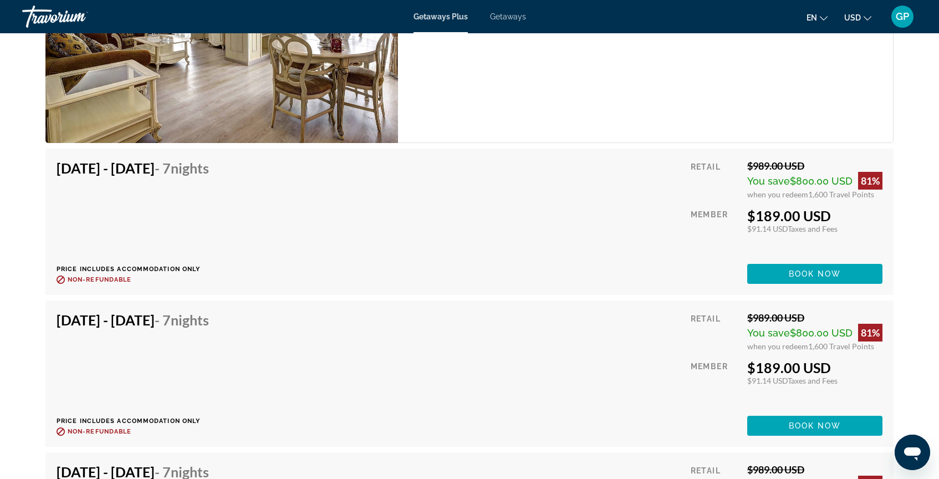
scroll to position [2040, 0]
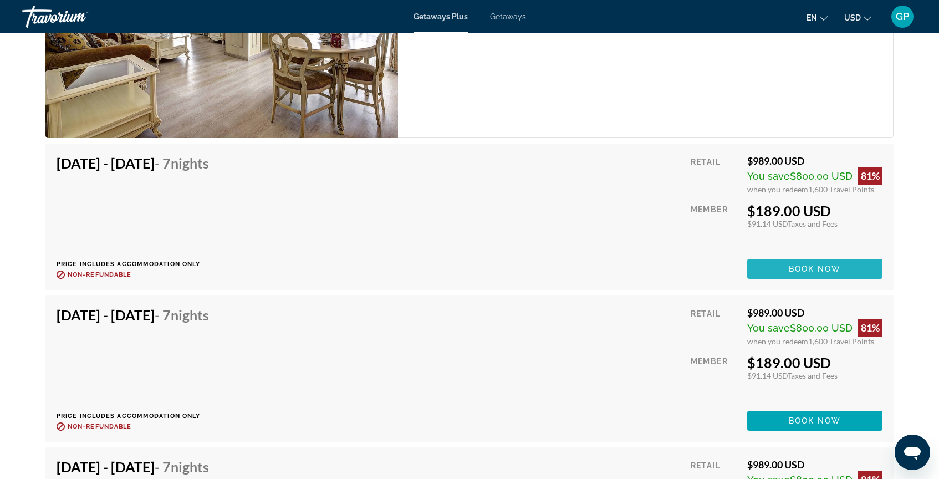
click at [808, 269] on span "Book now" at bounding box center [814, 268] width 53 height 9
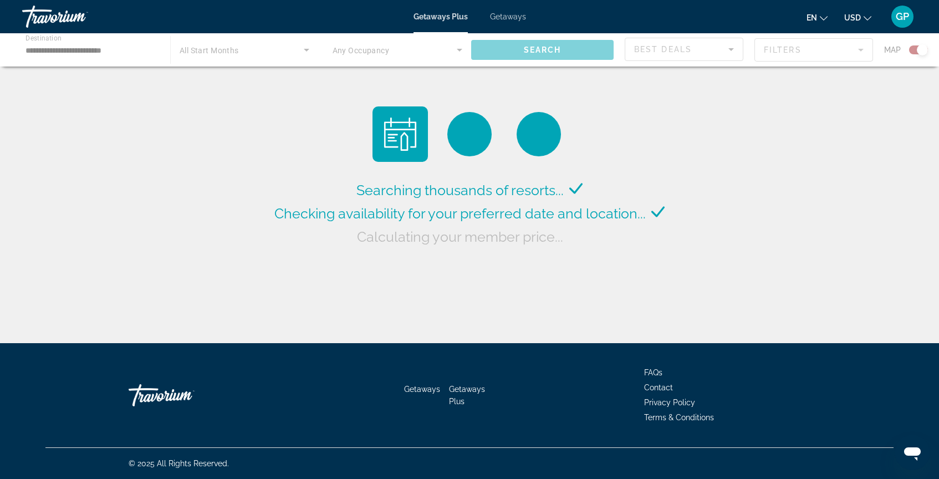
click at [459, 50] on div "Main content" at bounding box center [469, 49] width 939 height 33
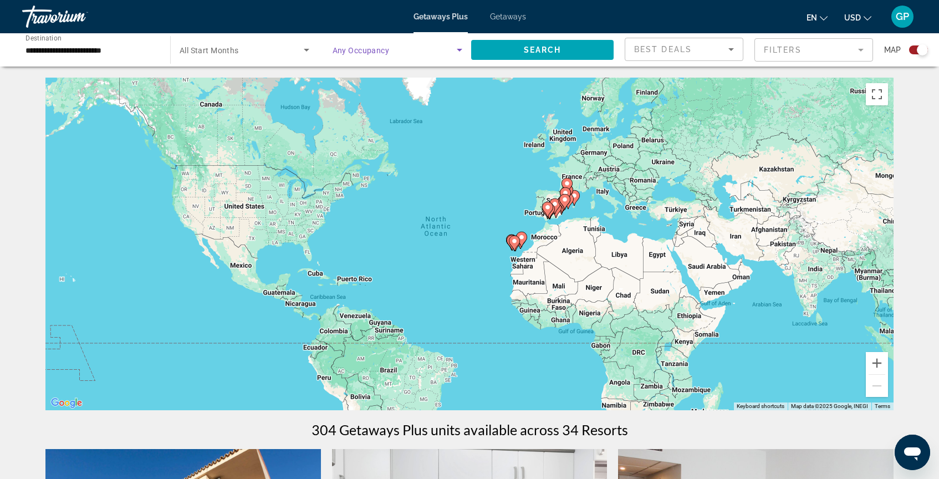
click at [458, 50] on icon "Search widget" at bounding box center [460, 50] width 6 height 3
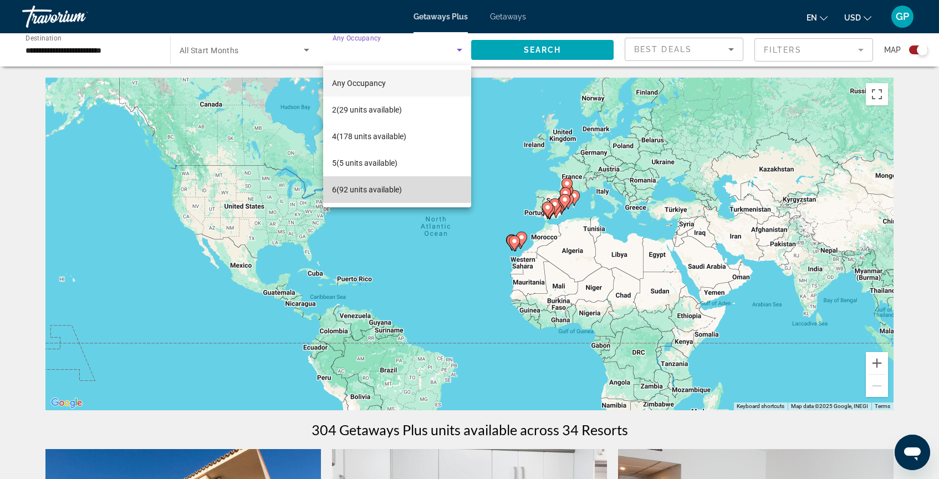
click at [376, 187] on span "6 (92 units available)" at bounding box center [367, 189] width 70 height 13
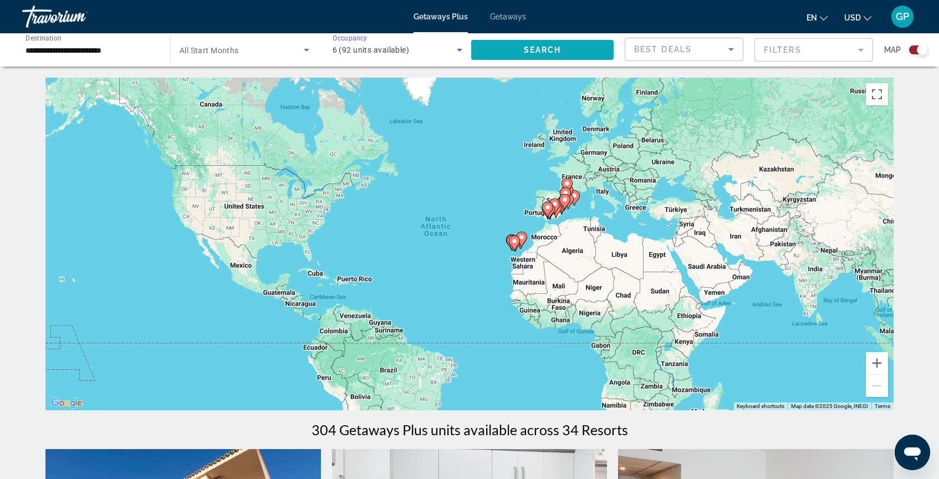
click at [574, 49] on span "Search widget" at bounding box center [542, 50] width 142 height 27
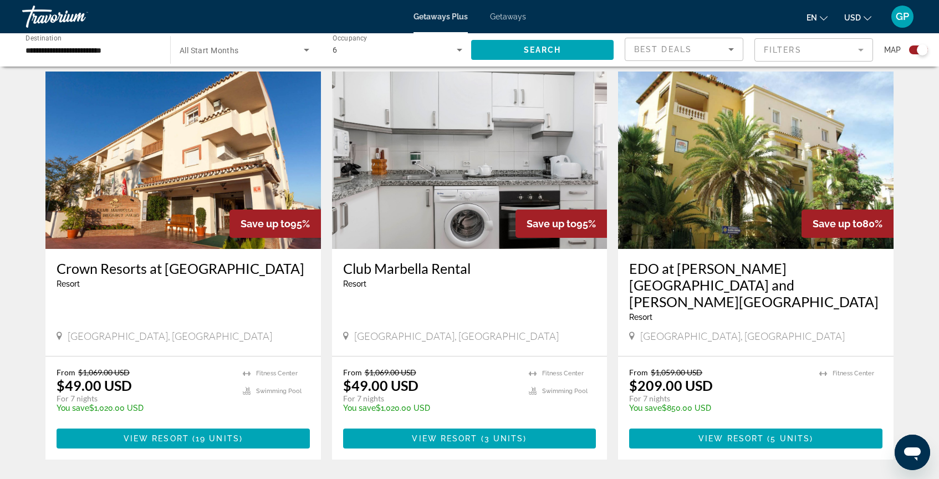
scroll to position [382, 0]
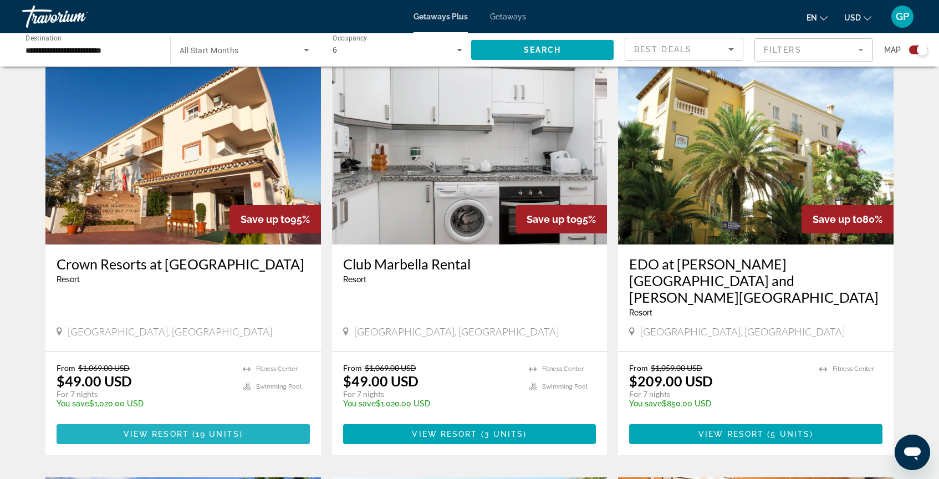
click at [189, 429] on span "Main content" at bounding box center [190, 433] width 3 height 9
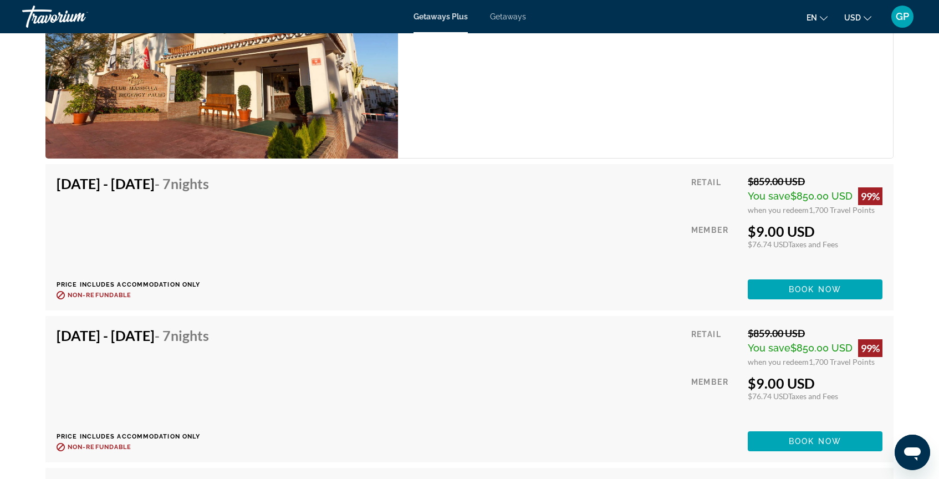
scroll to position [2138, 0]
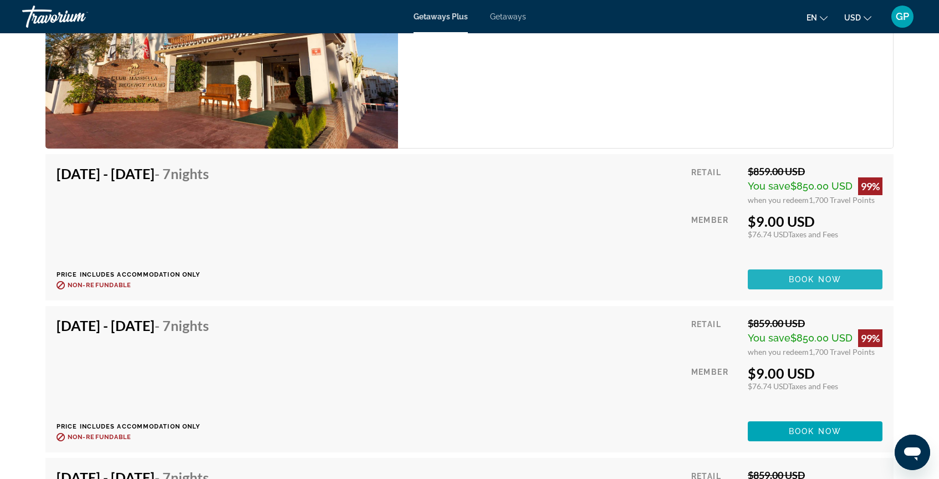
click at [806, 278] on span "Book now" at bounding box center [814, 279] width 53 height 9
